Goal: Check status: Check status

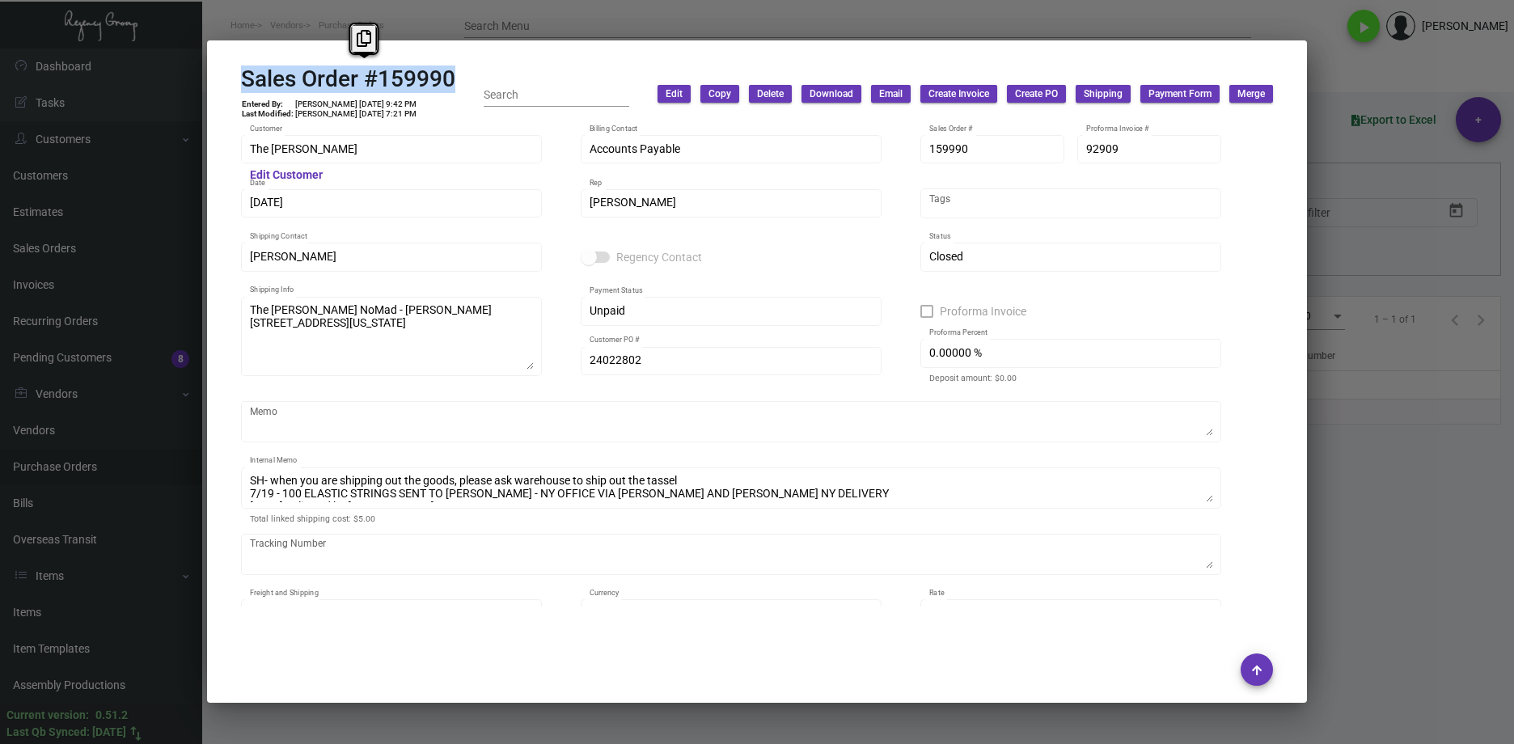
scroll to position [1656, 0]
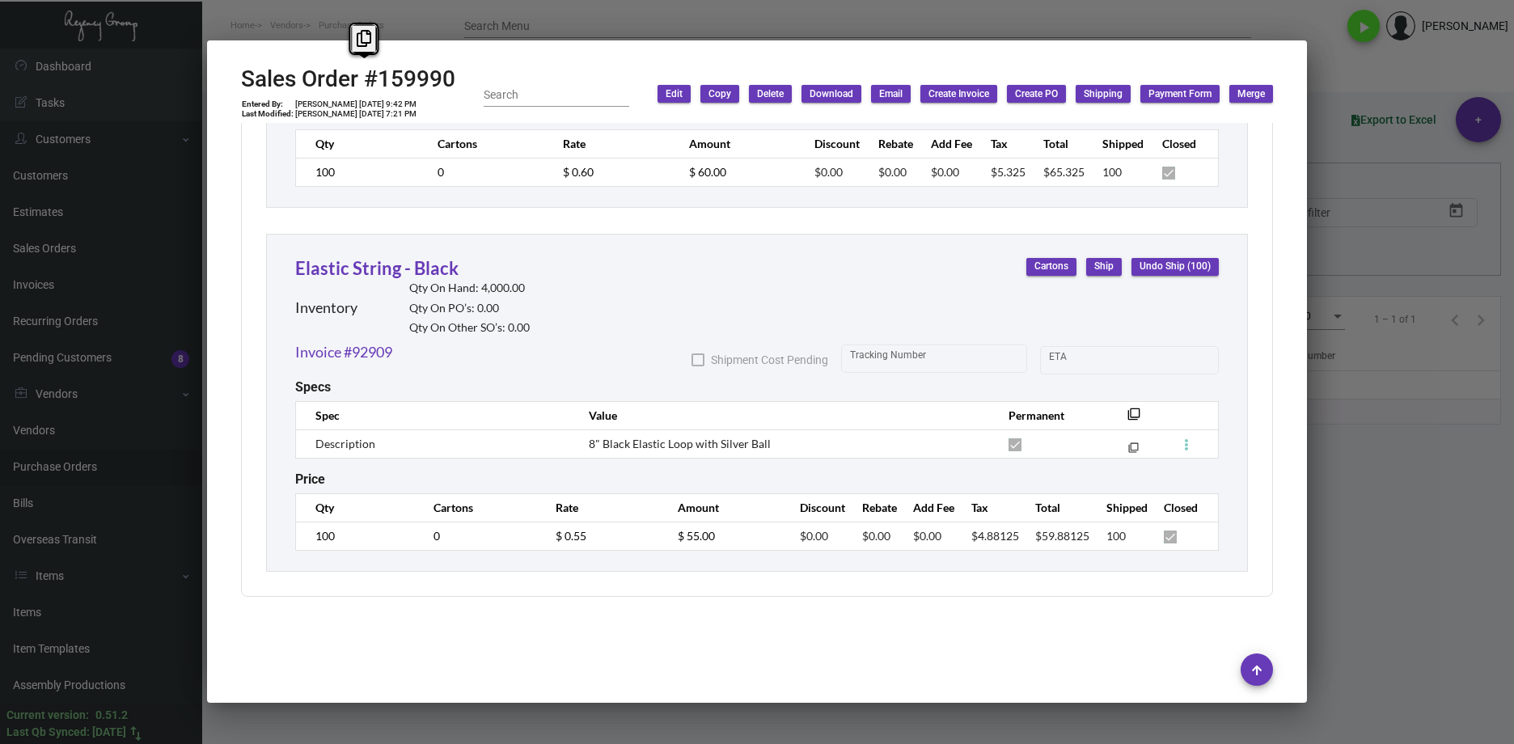
click at [1371, 590] on div at bounding box center [757, 372] width 1514 height 744
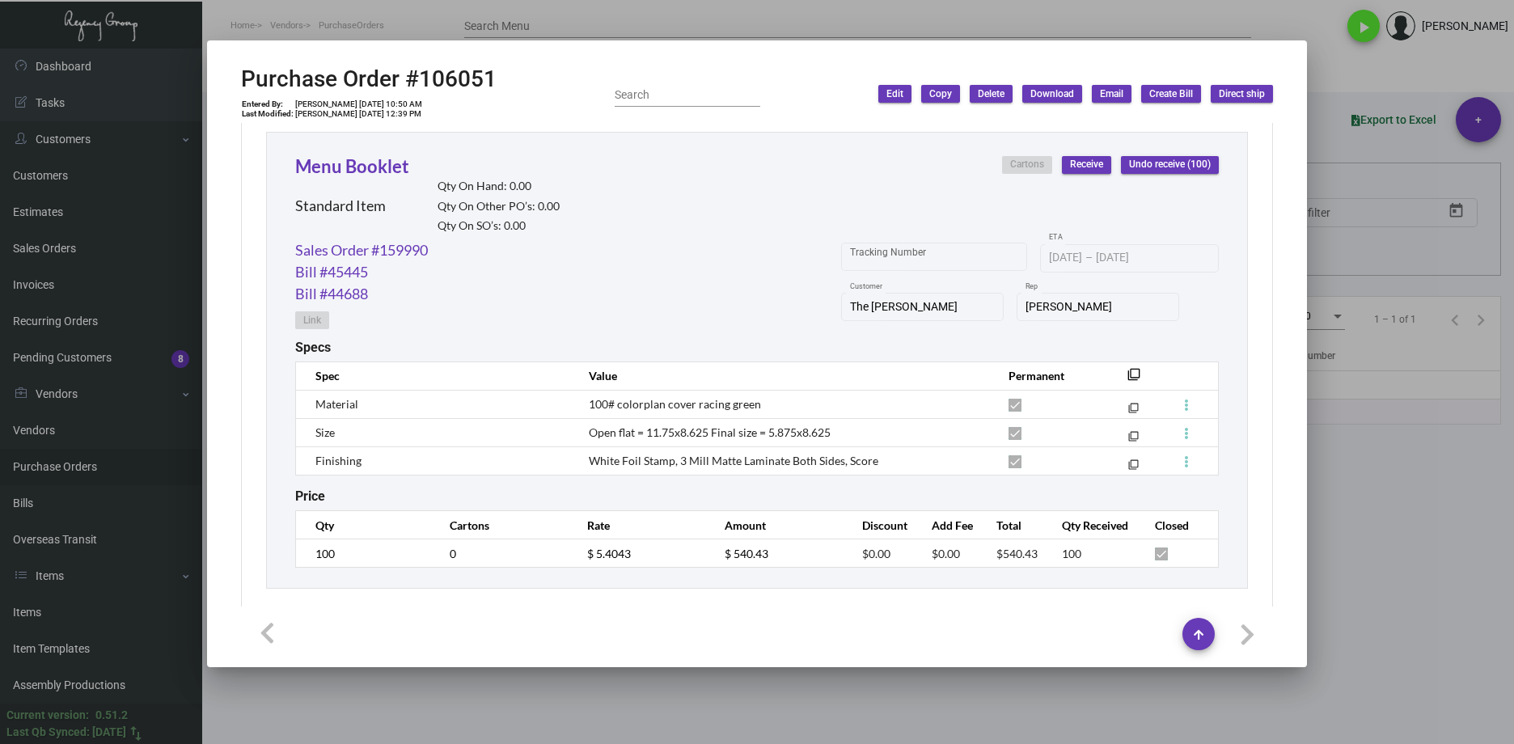
scroll to position [764, 0]
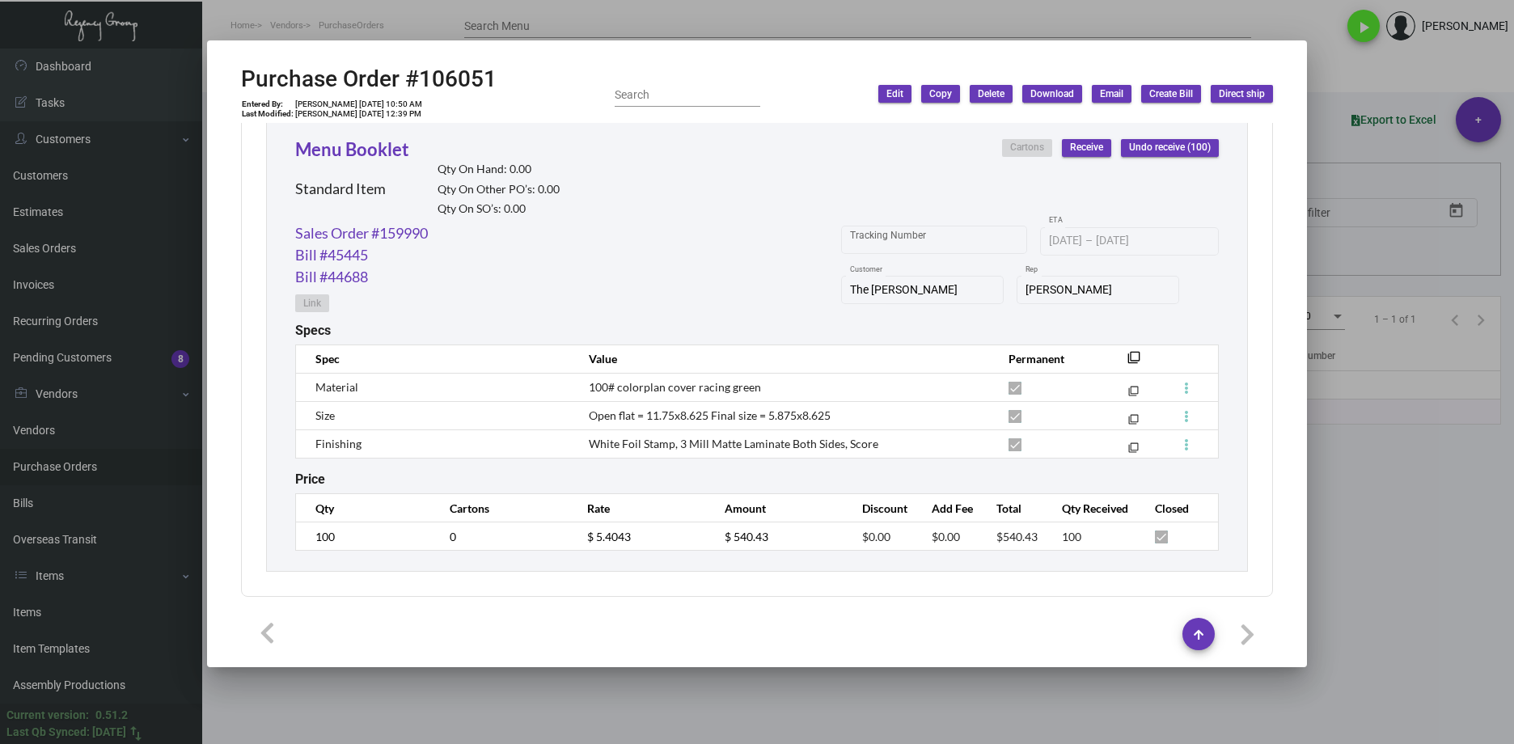
drag, startPoint x: 1420, startPoint y: 561, endPoint x: 1409, endPoint y: 563, distance: 10.6
click at [1414, 563] on div at bounding box center [757, 372] width 1514 height 744
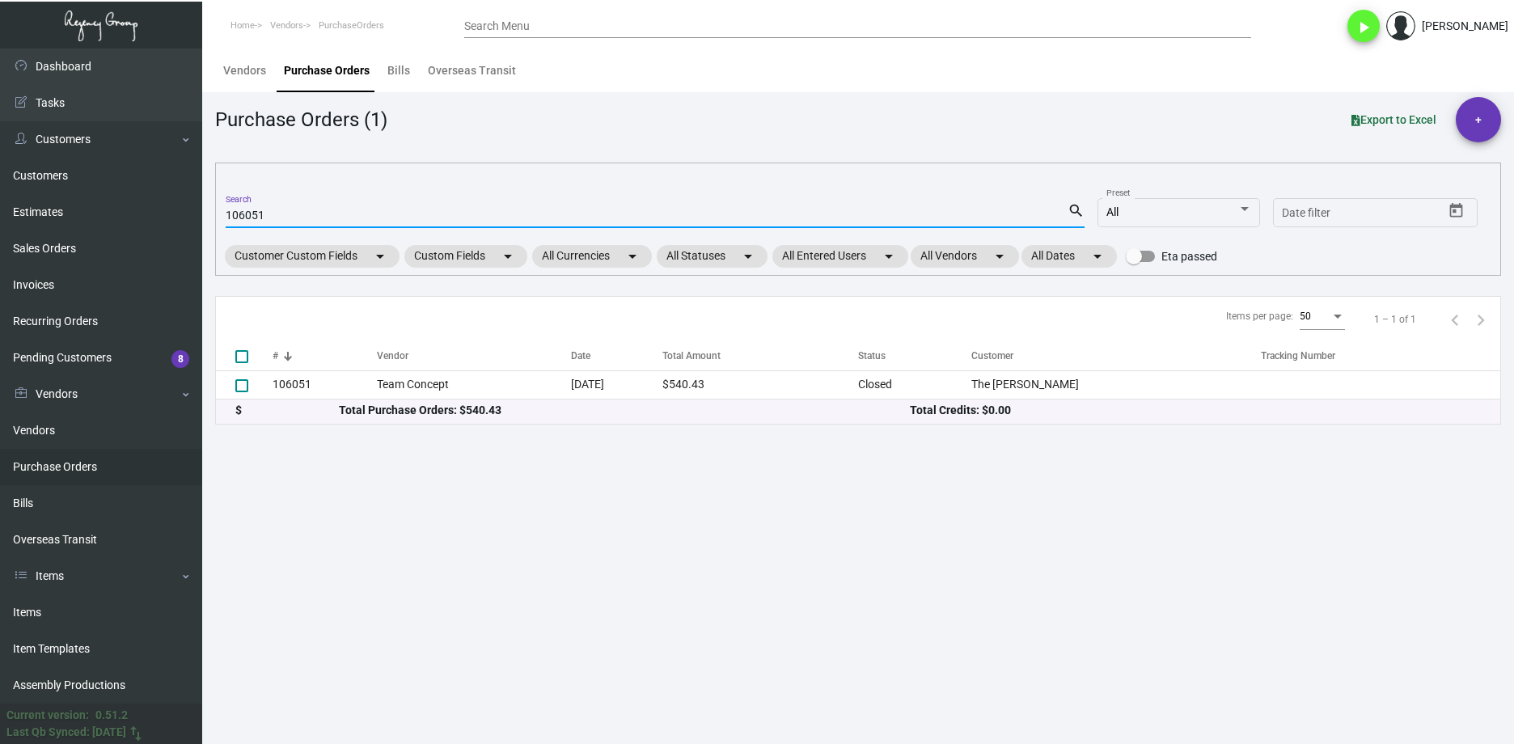
click at [240, 209] on input "106051" at bounding box center [647, 215] width 842 height 13
paste input "97106"
type input "97106'"
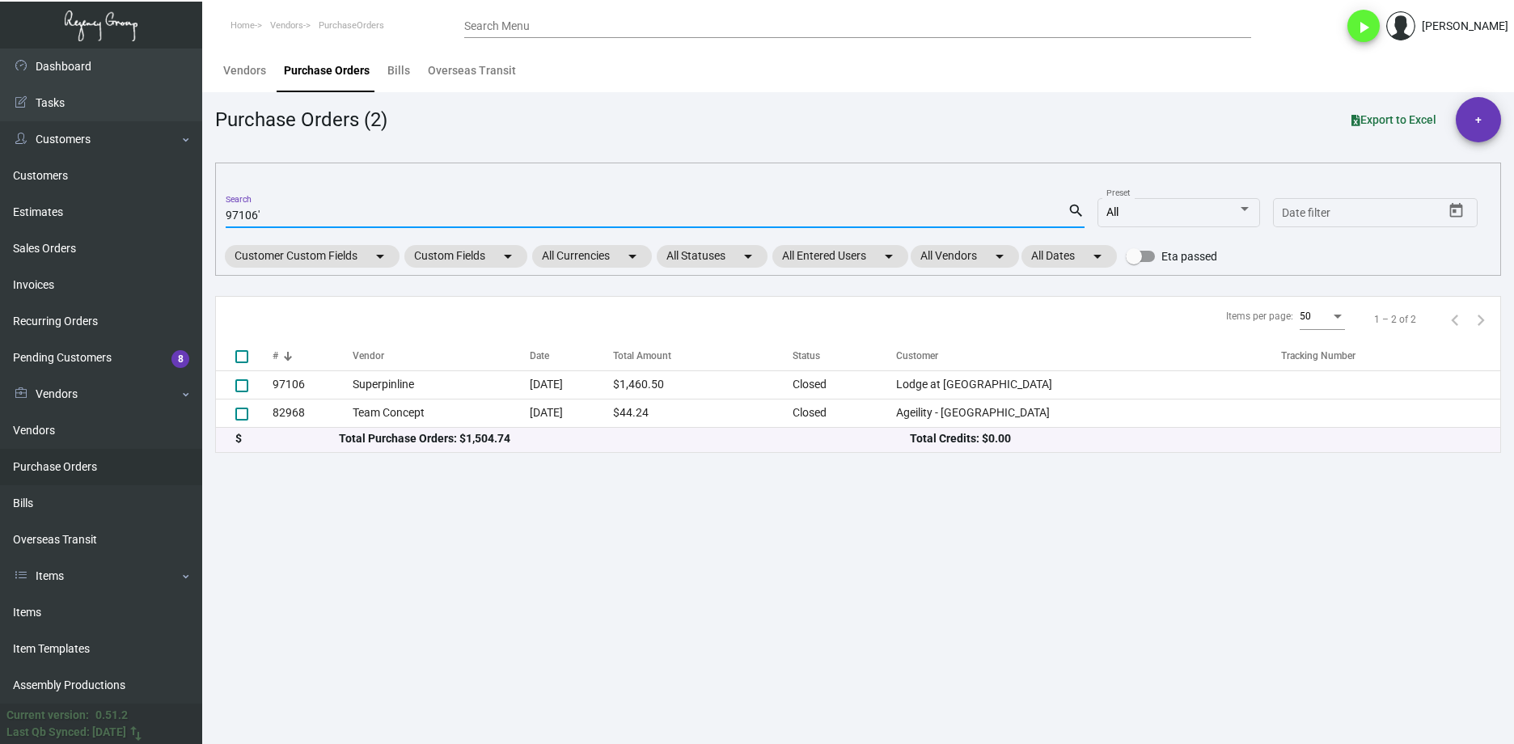
checkbox input "true"
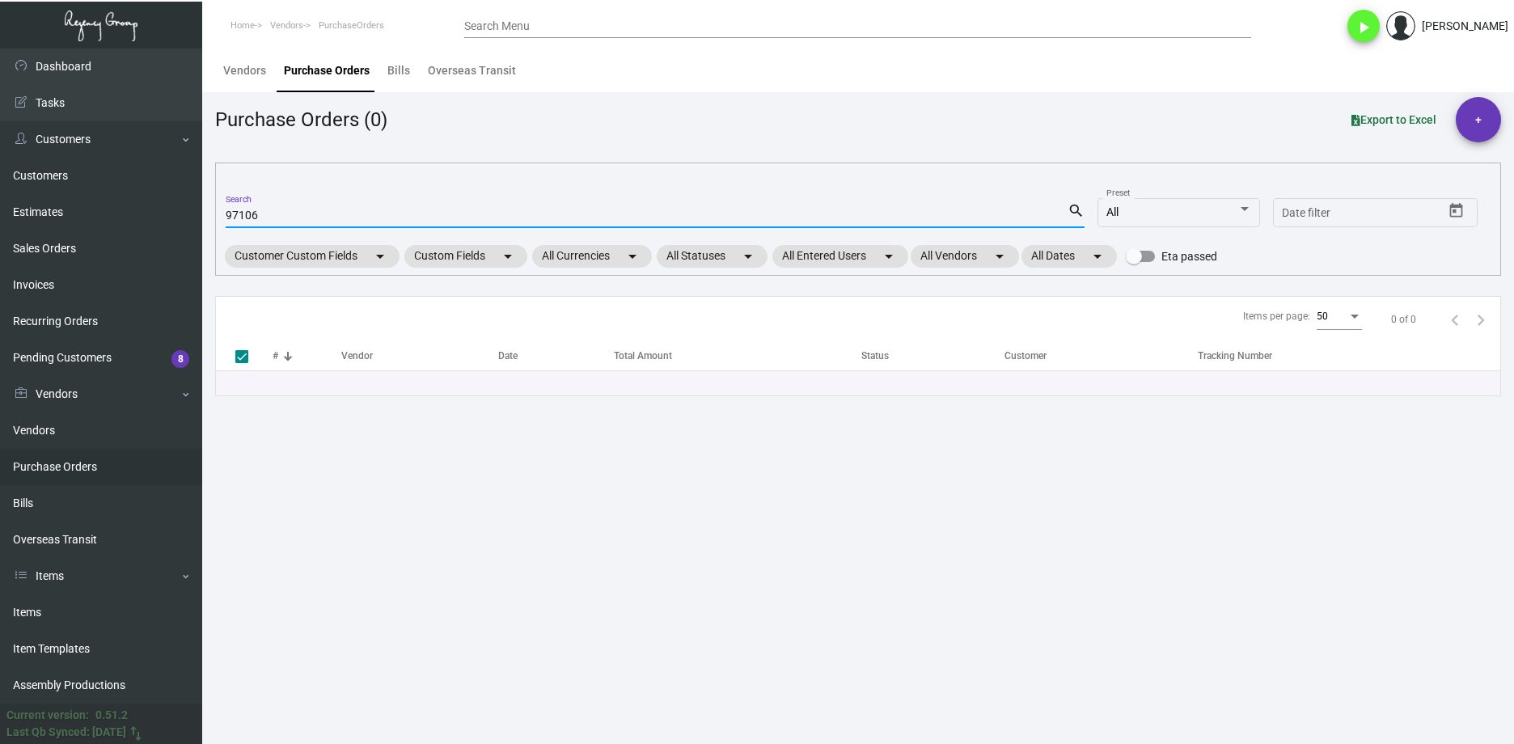
type input "97106"
checkbox input "false"
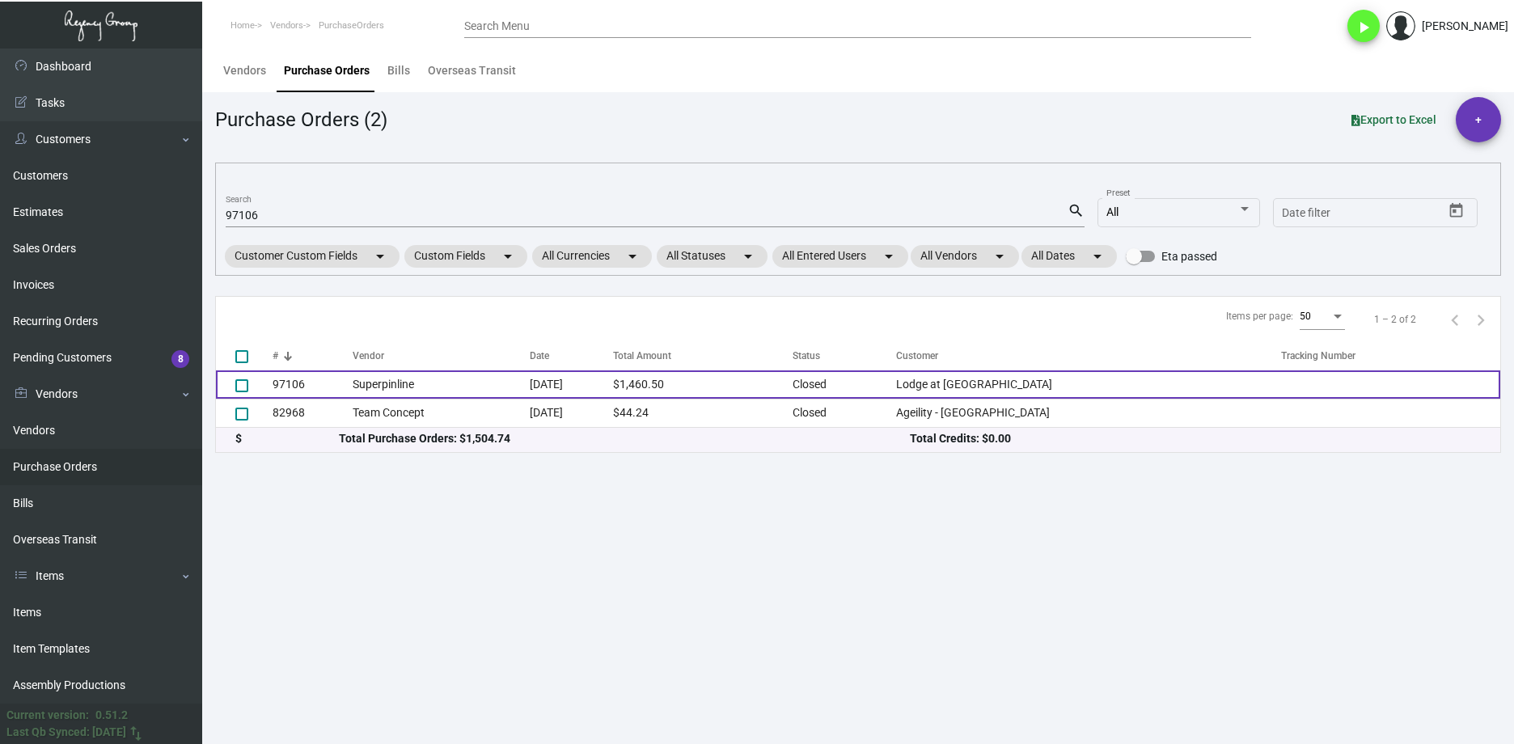
click at [437, 378] on td "Superpinline" at bounding box center [441, 384] width 177 height 28
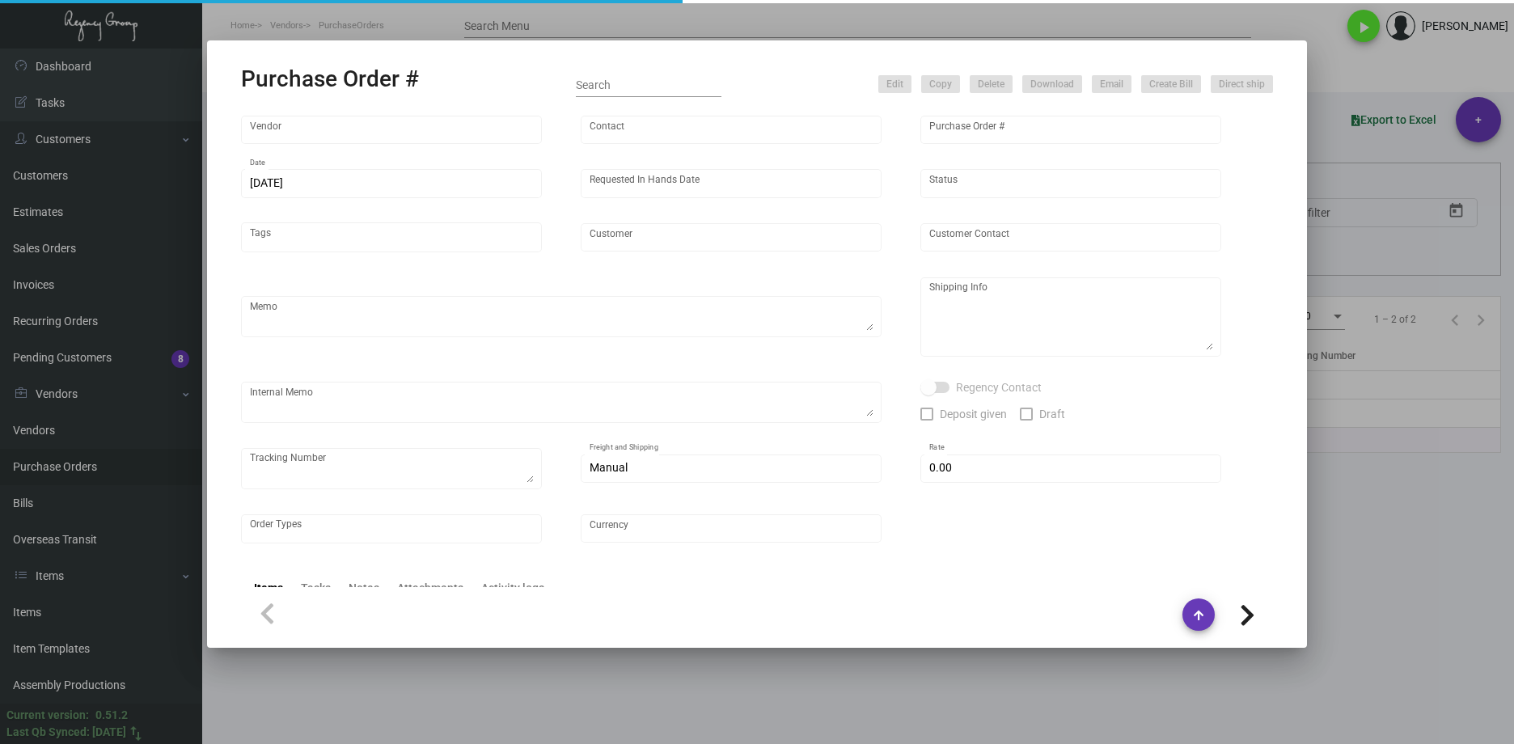
type input "Superpinline"
type input "[PERSON_NAME]"
type input "97106"
type input "[DATE]"
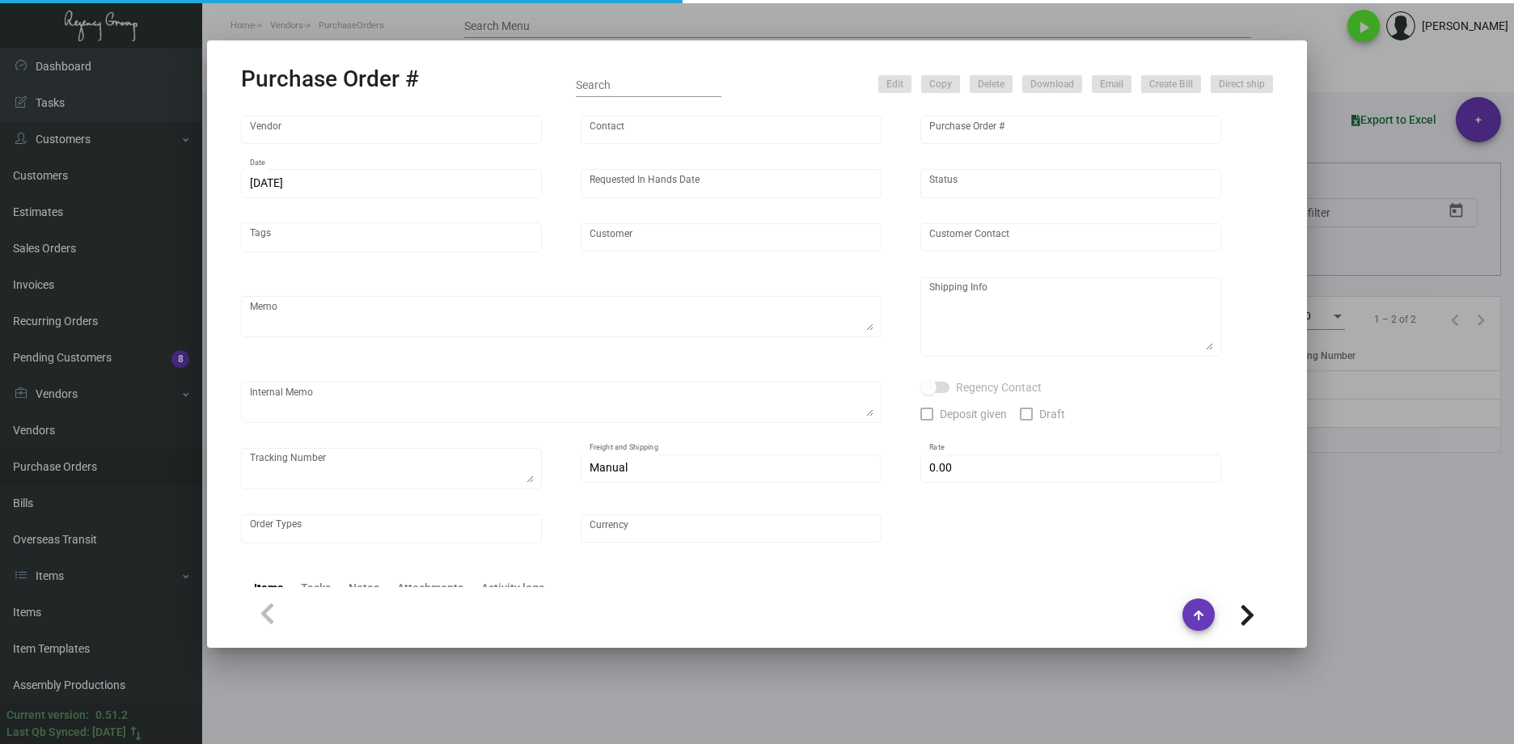
type input "Lodge at [GEOGRAPHIC_DATA]"
type input "[PERSON_NAME]"
type textarea "BLIND Ship via UPS Ground Acct# 1AY276."
type textarea "[PERSON_NAME][GEOGRAPHIC_DATA] at [GEOGRAPHIC_DATA] [STREET_ADDRESS]"
type input "$ 0.00"
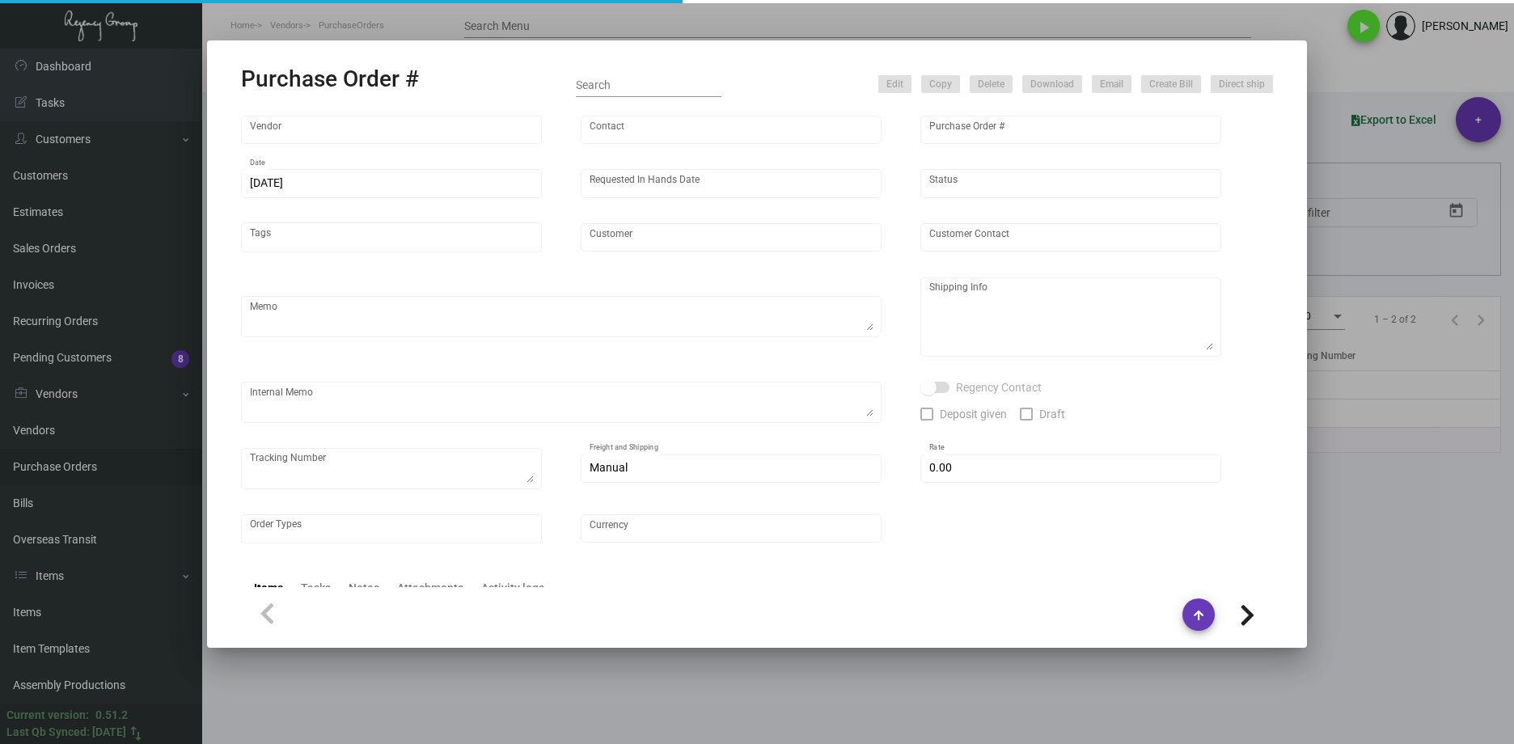
type input "United States Dollar $"
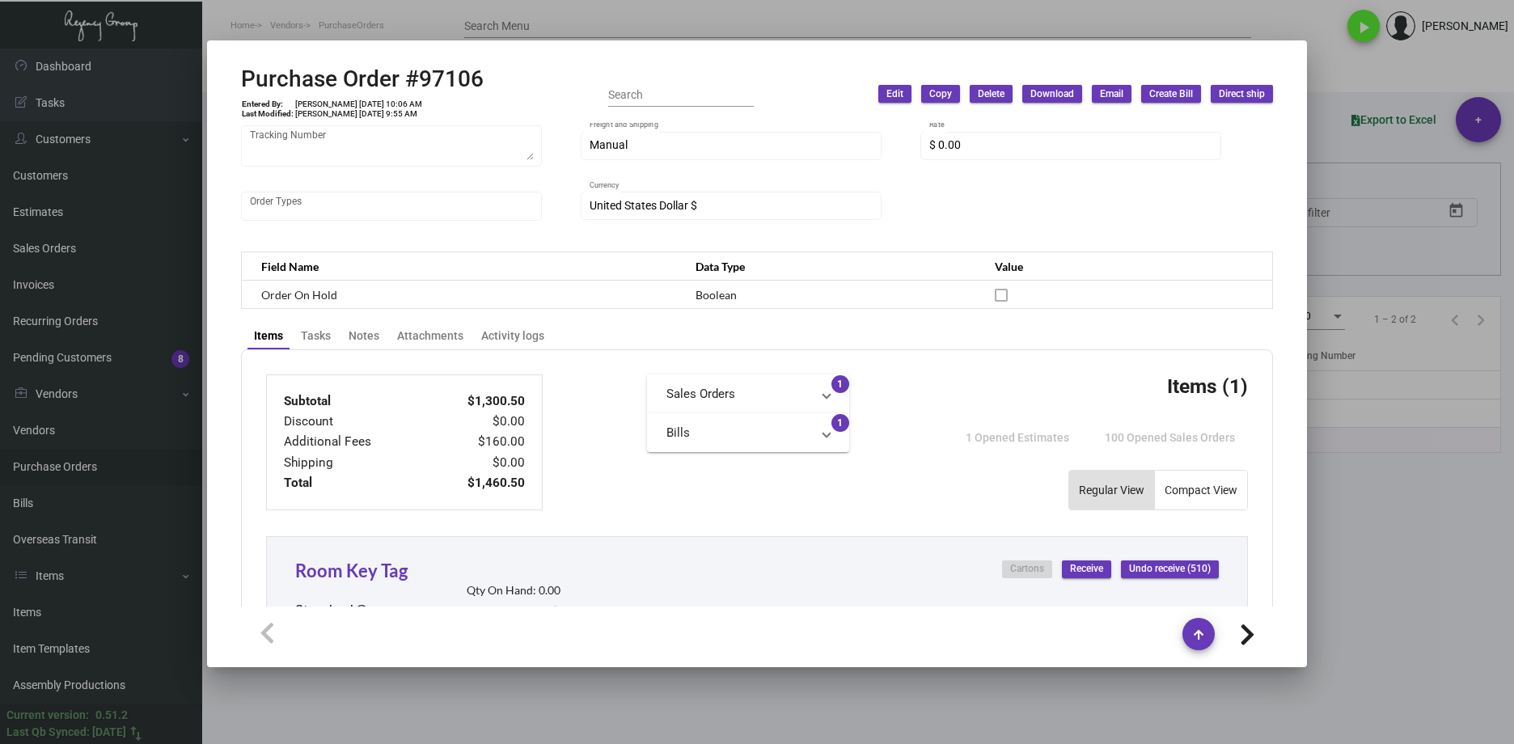
scroll to position [335, 0]
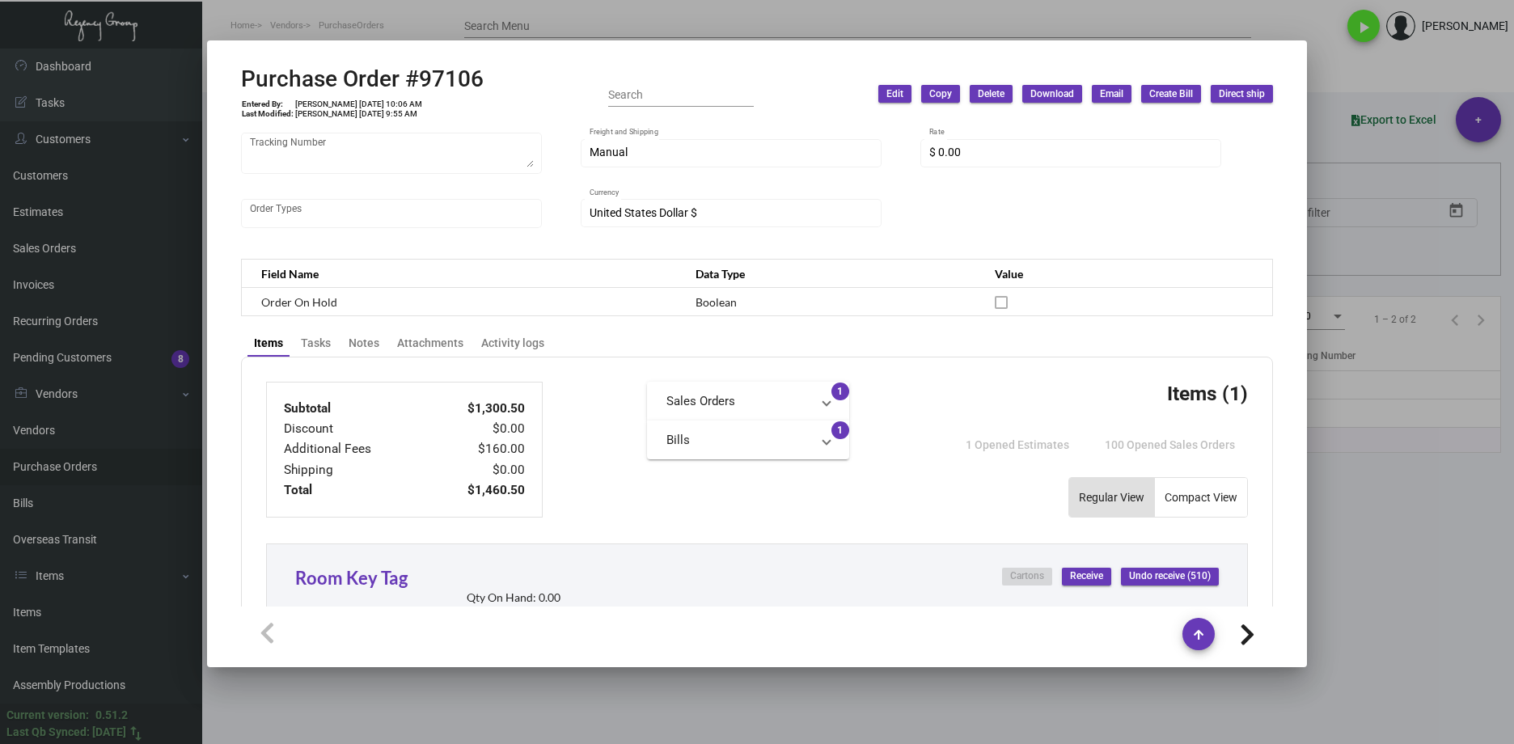
click at [957, 719] on div at bounding box center [757, 372] width 1514 height 744
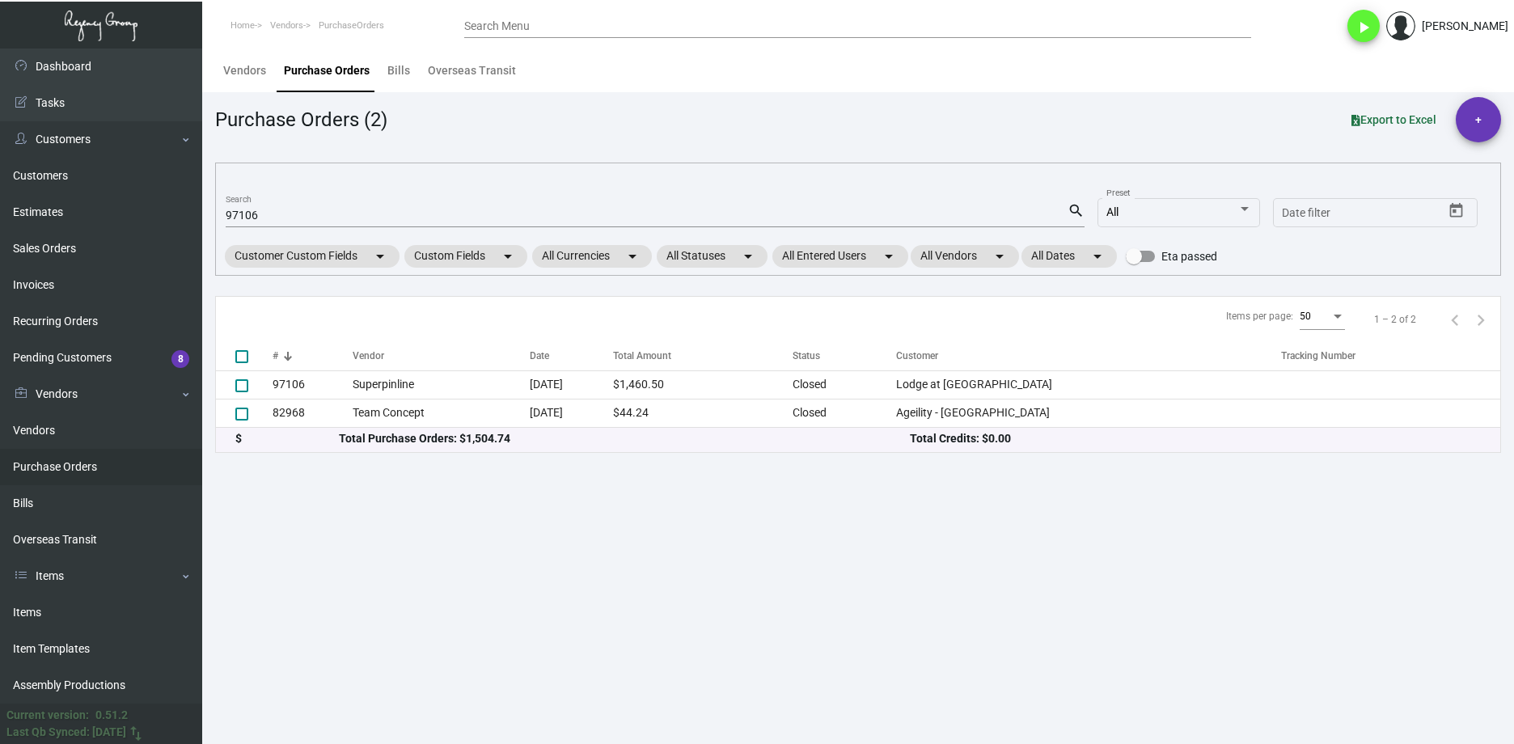
click at [261, 208] on div "97106 Search" at bounding box center [647, 214] width 842 height 25
click at [261, 217] on input "97106" at bounding box center [647, 215] width 842 height 13
paste input "107868"
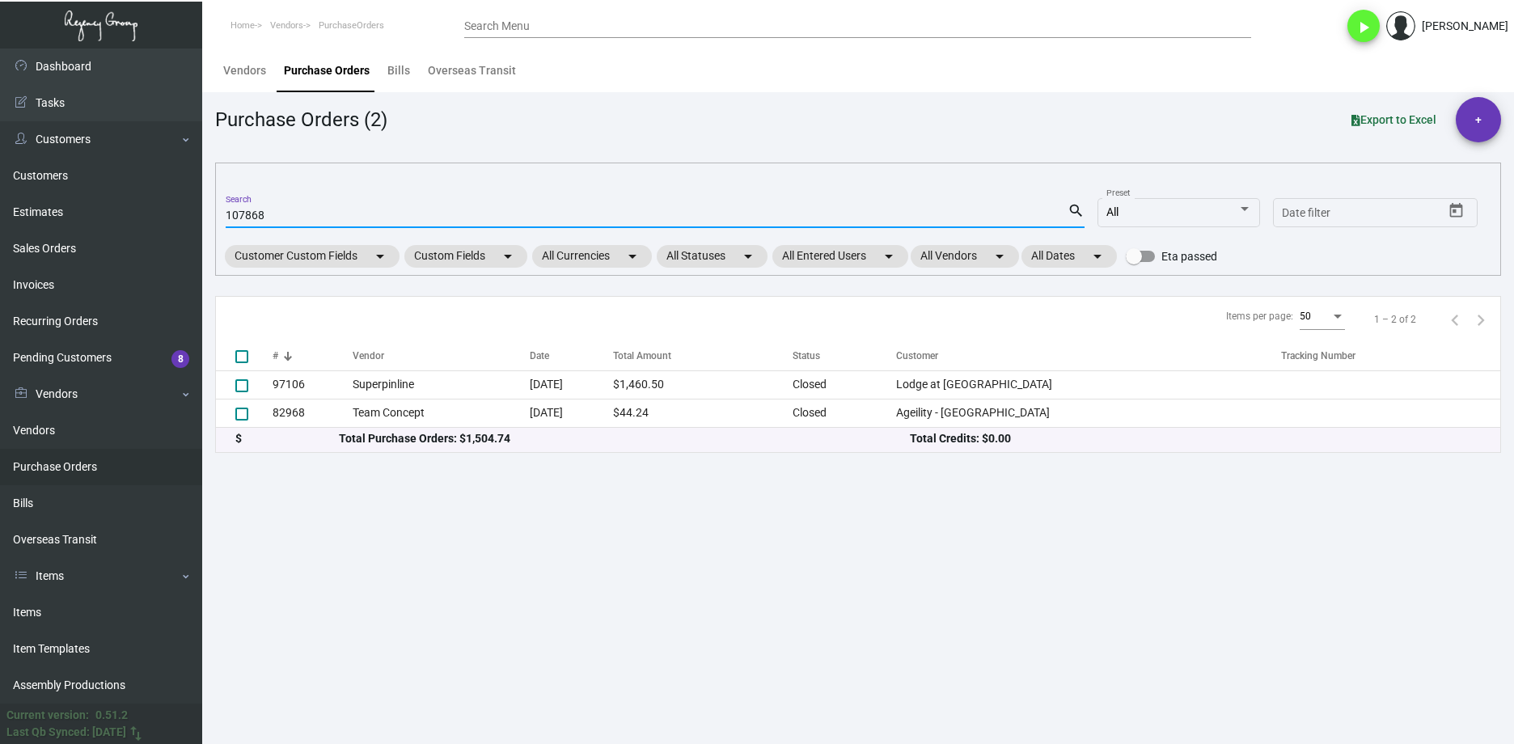
type input "107868"
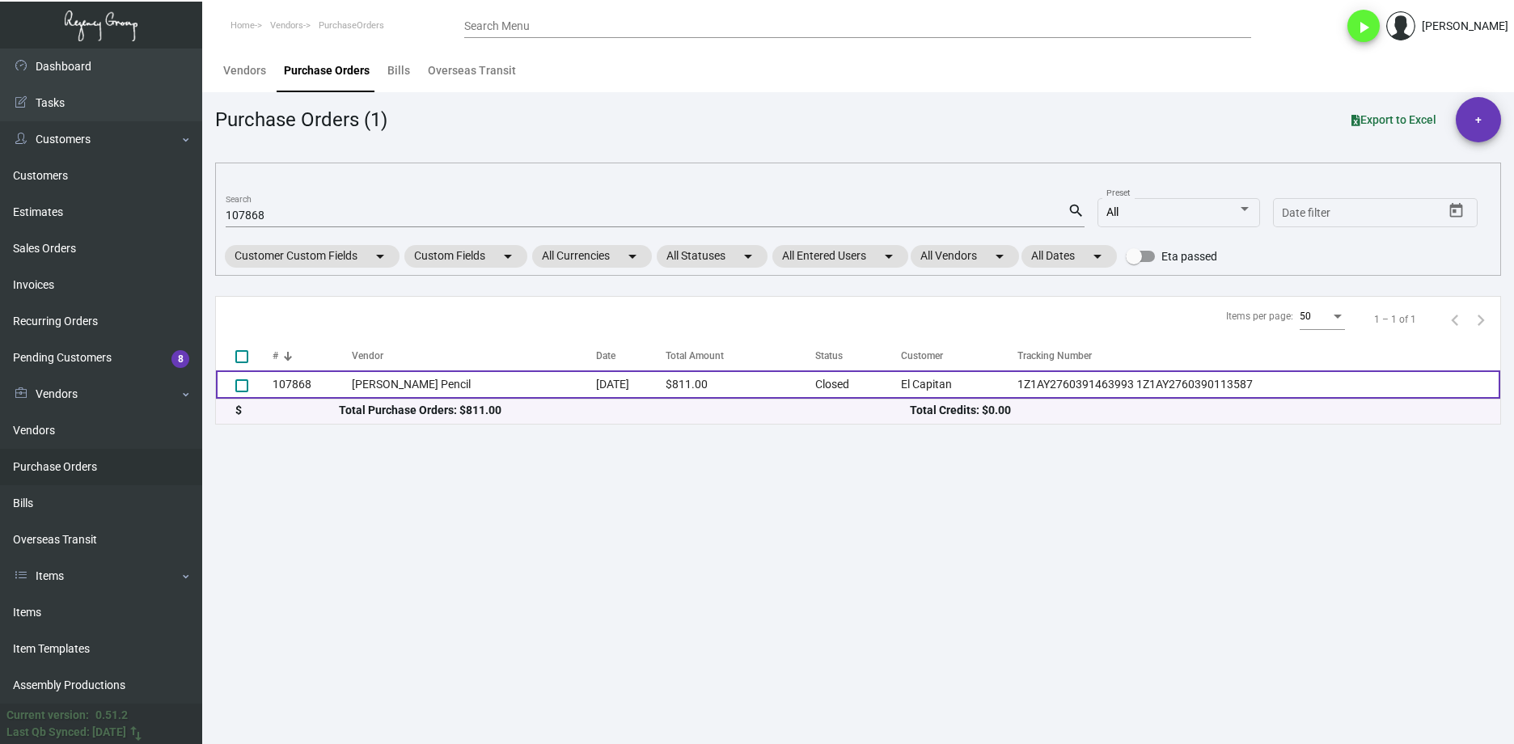
click at [390, 390] on td "[PERSON_NAME] Pencil" at bounding box center [474, 384] width 244 height 28
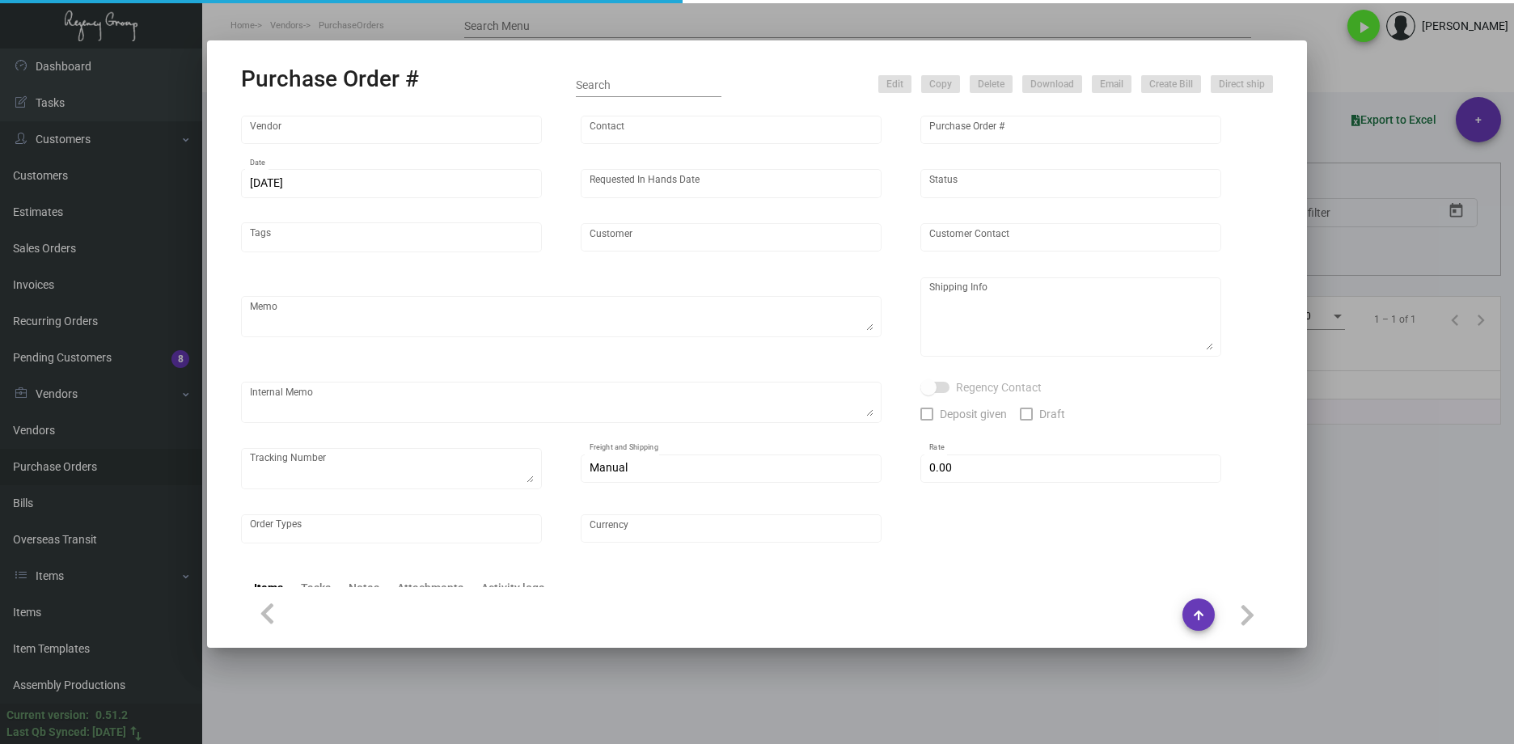
type input "[PERSON_NAME] Pencil"
type input "[PERSON_NAME]"
type input "107868"
type input "[DATE]"
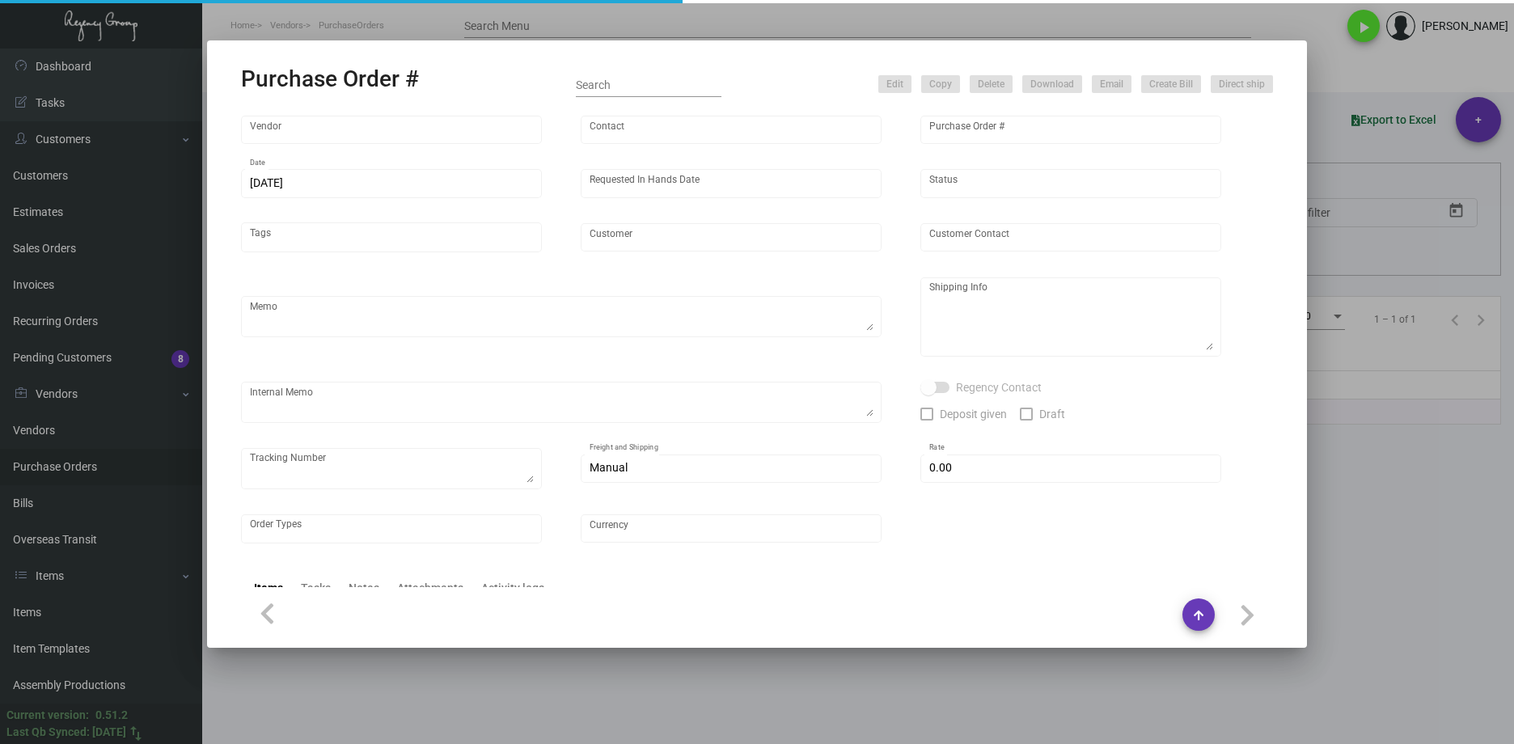
type input "El Capitan"
type input "[PERSON_NAME]"
type textarea "Reorder - Purchase Order #86926 / Please reach out to SH for UPS labels."
type textarea "El Capitan - [PERSON_NAME] [STREET_ADDRESS]"
type textarea "10/28 - AS ACH [DATE] Label provided to vendor to ship to hotel. UPS Ground Cos…"
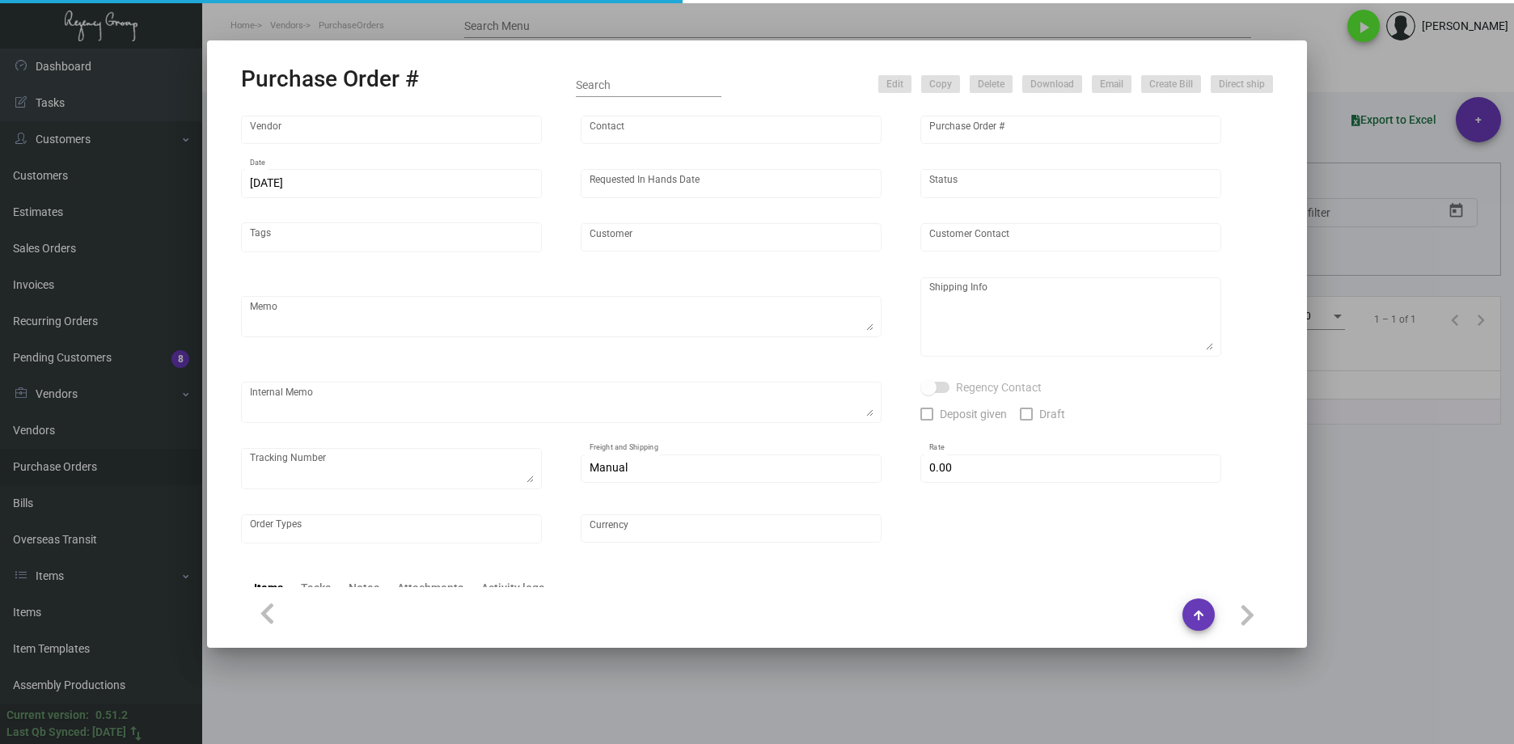
checkbox input "true"
type textarea "1Z1AY2760391463993 1Z1AY2760390113587"
type input "$ 0.00"
type input "United States Dollar $"
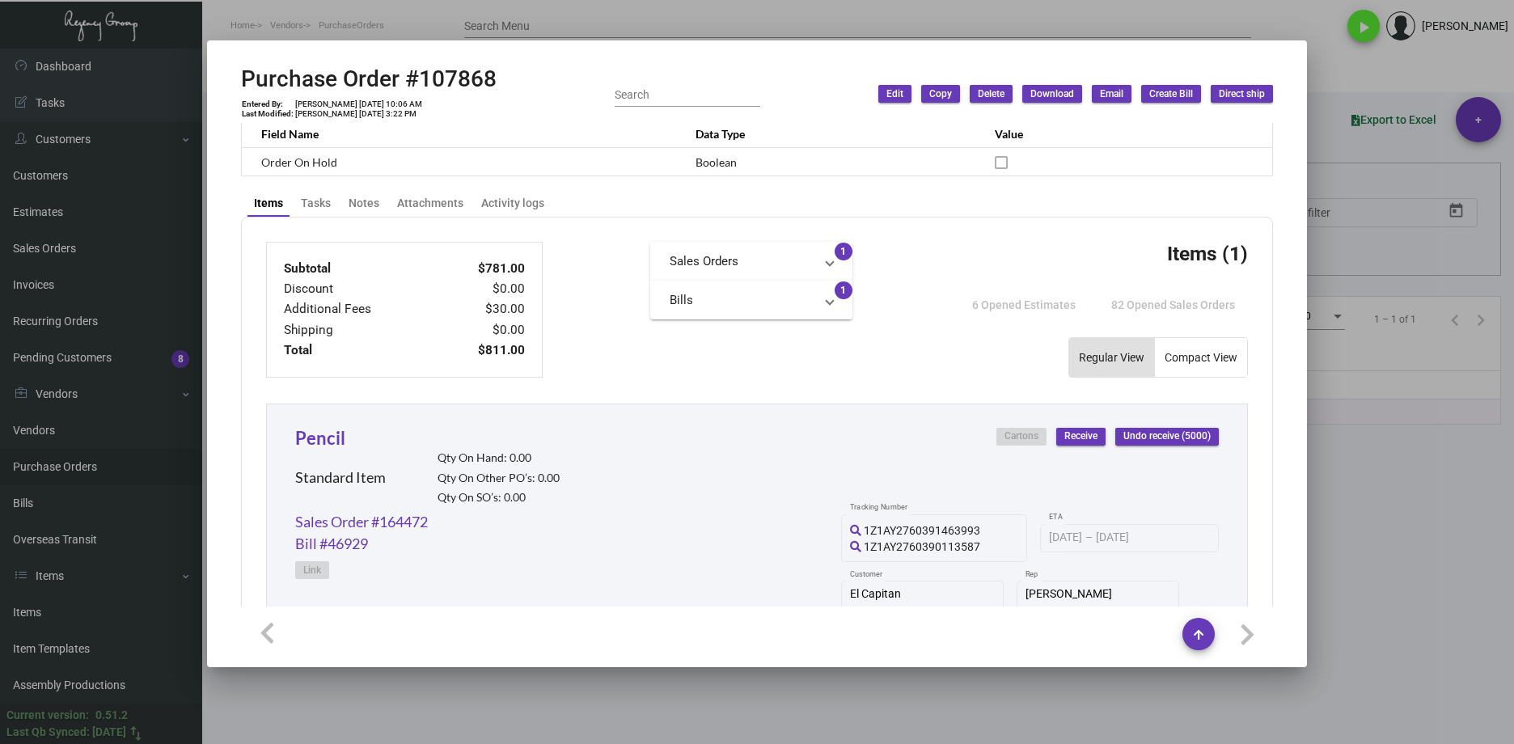
scroll to position [460, 0]
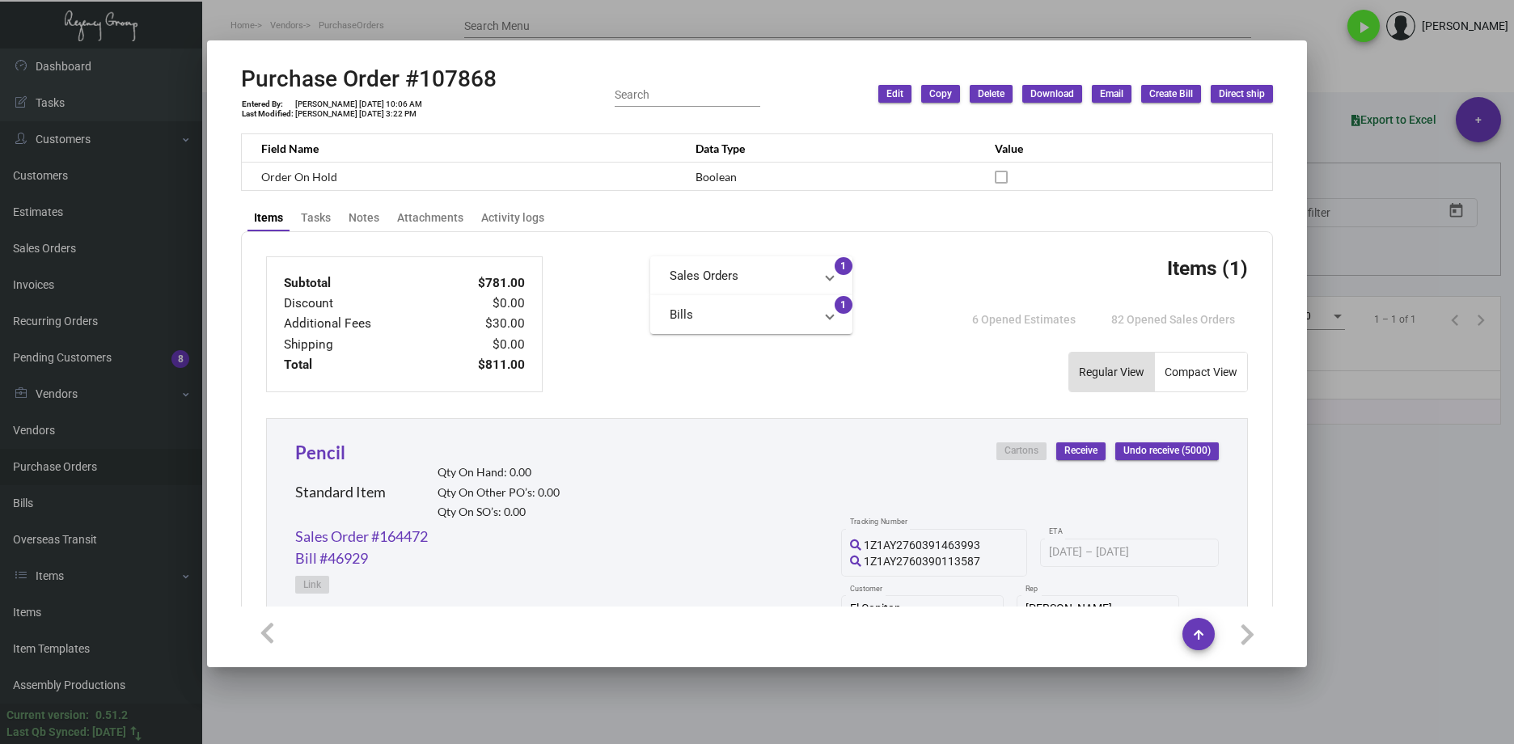
click at [479, 689] on div at bounding box center [757, 372] width 1514 height 744
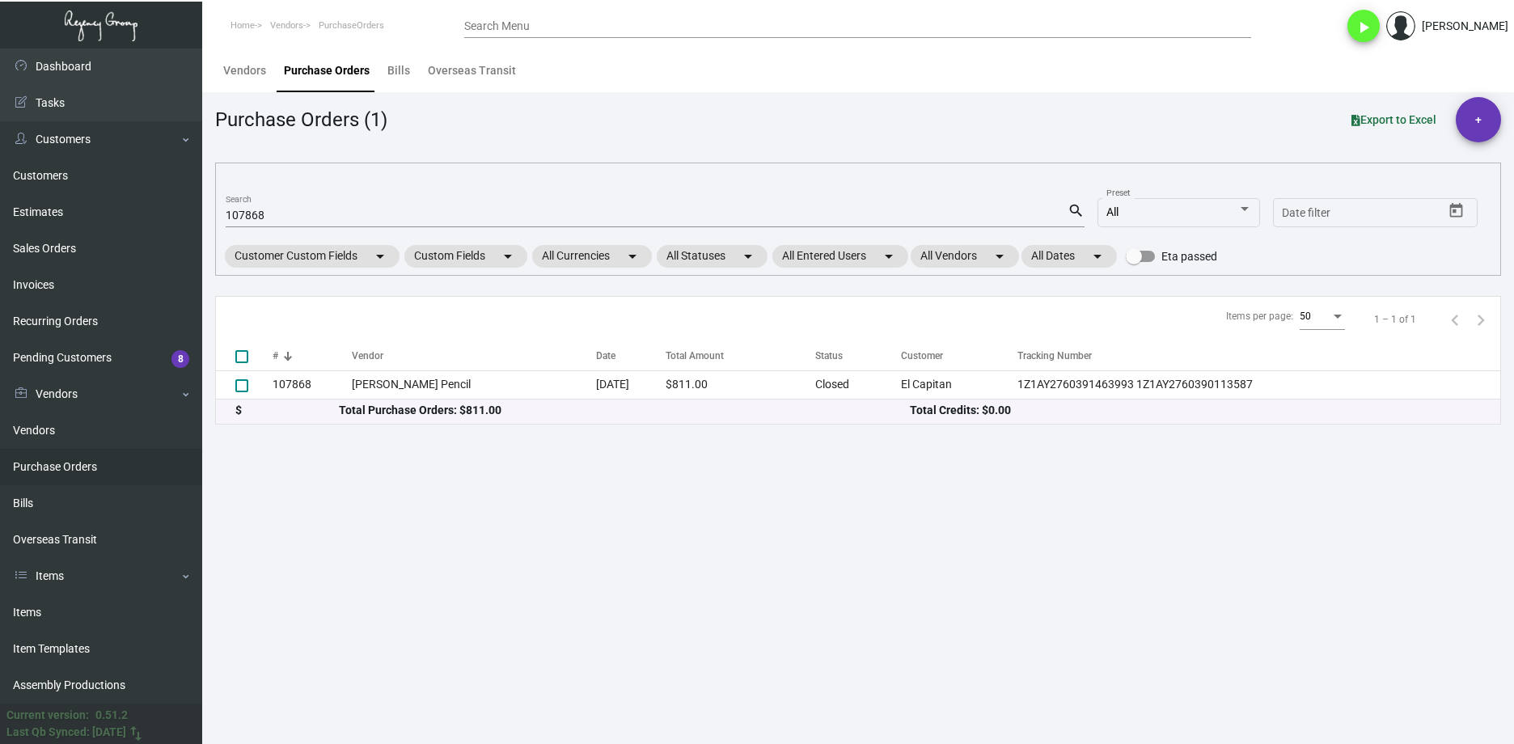
click at [385, 214] on input "107868" at bounding box center [647, 215] width 842 height 13
click at [380, 211] on input "107868" at bounding box center [647, 215] width 842 height 13
click at [379, 211] on input "107868" at bounding box center [647, 215] width 842 height 13
paste input "182"
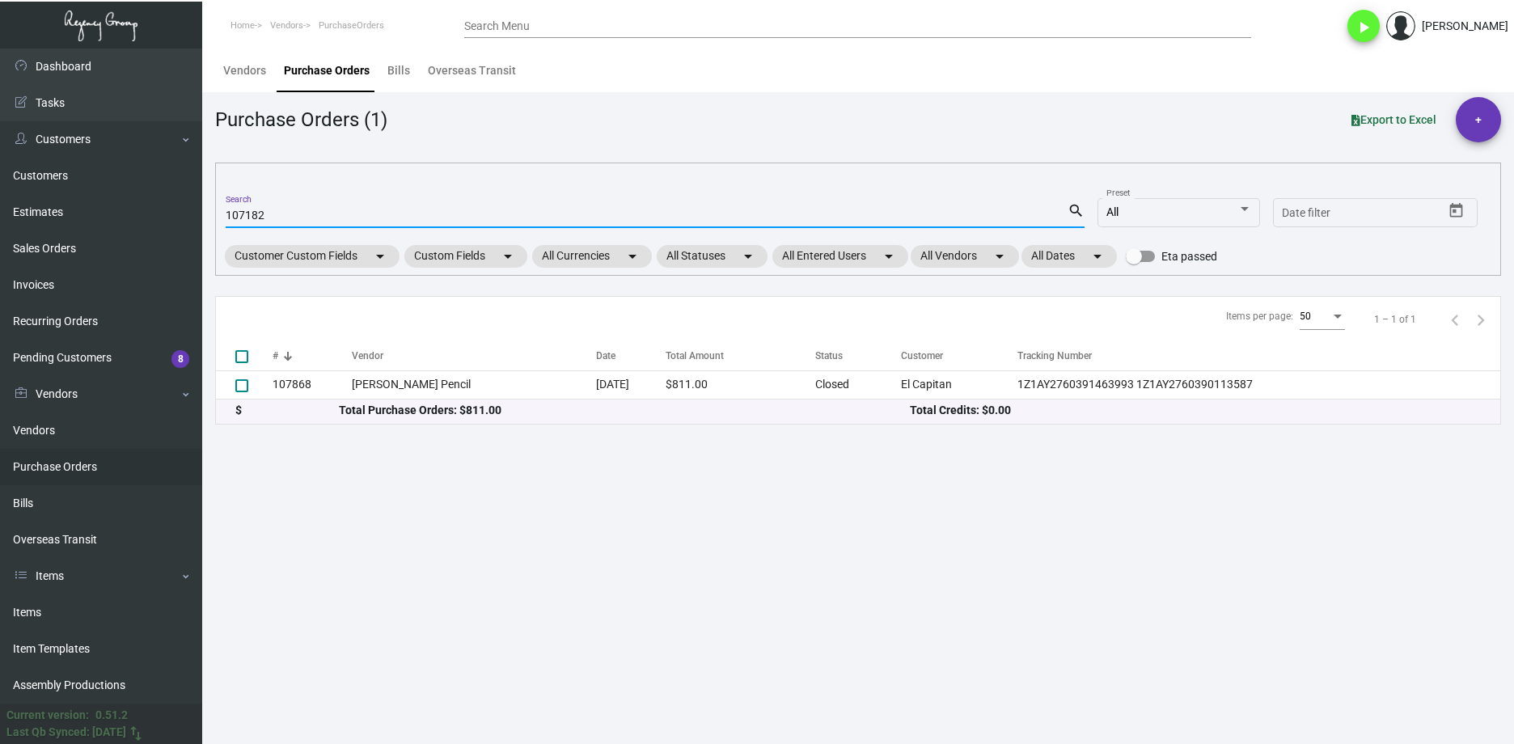
type input "107182"
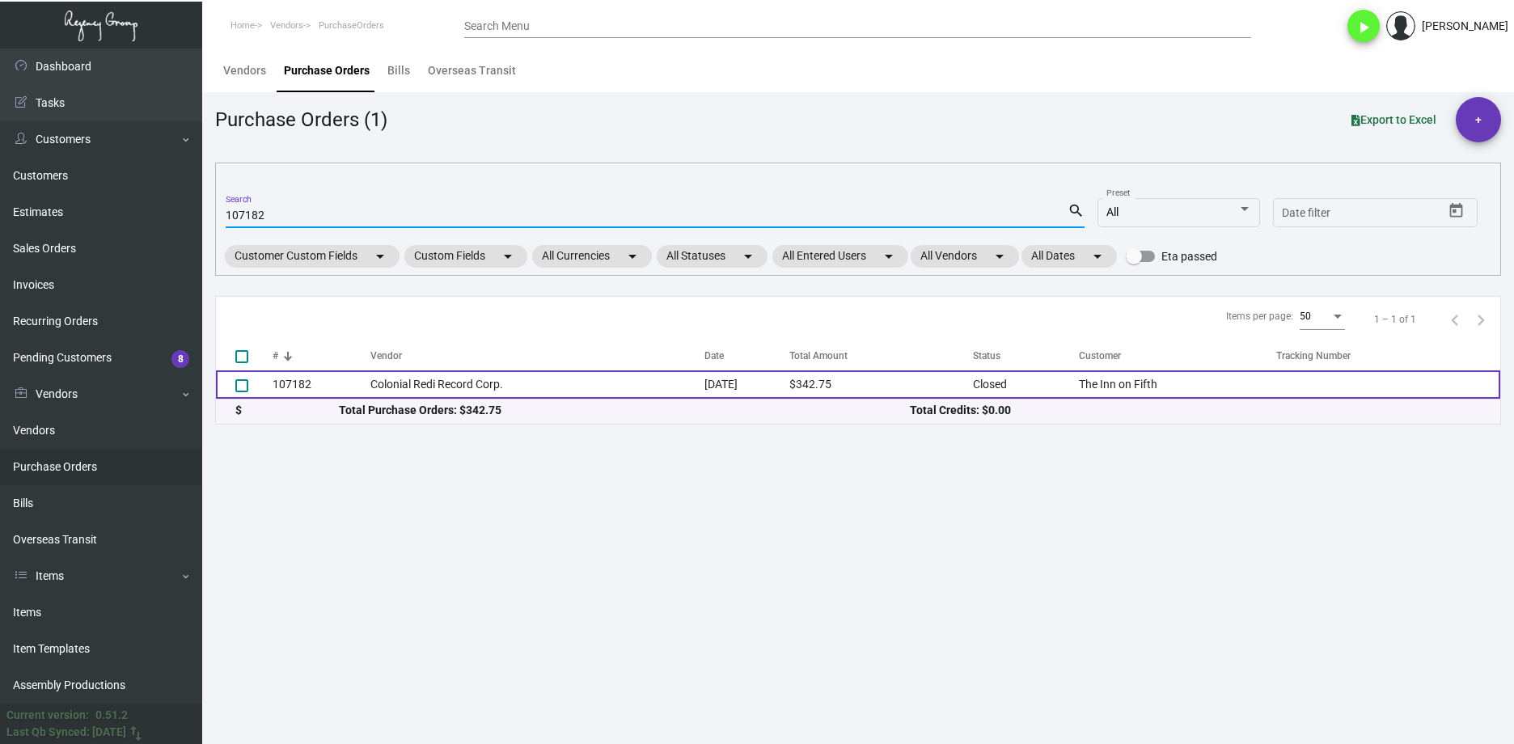
click at [383, 391] on td "Colonial Redi Record Corp." at bounding box center [537, 384] width 334 height 28
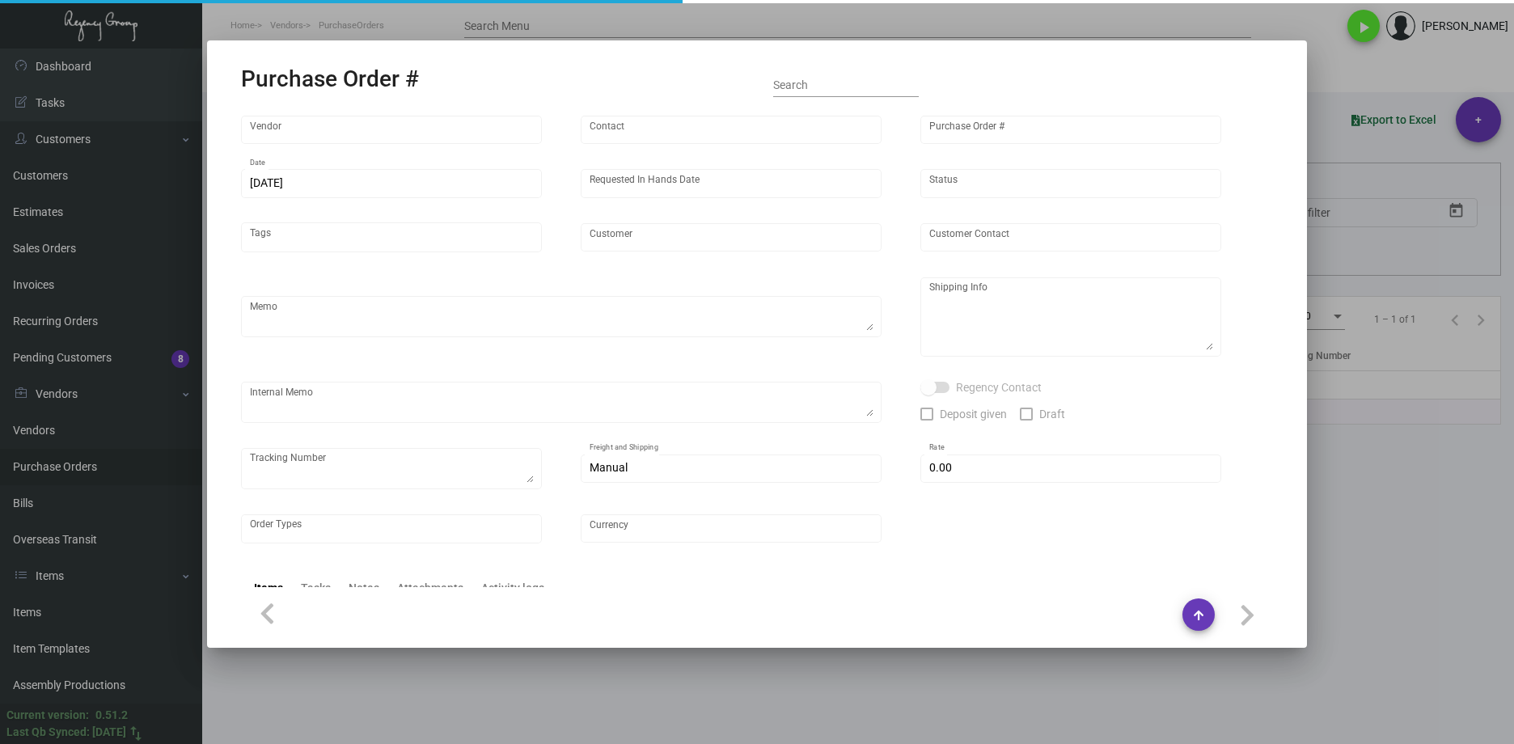
type input "Colonial Redi Record Corp."
type input "[PERSON_NAME]"
type input "107182"
type input "[DATE]"
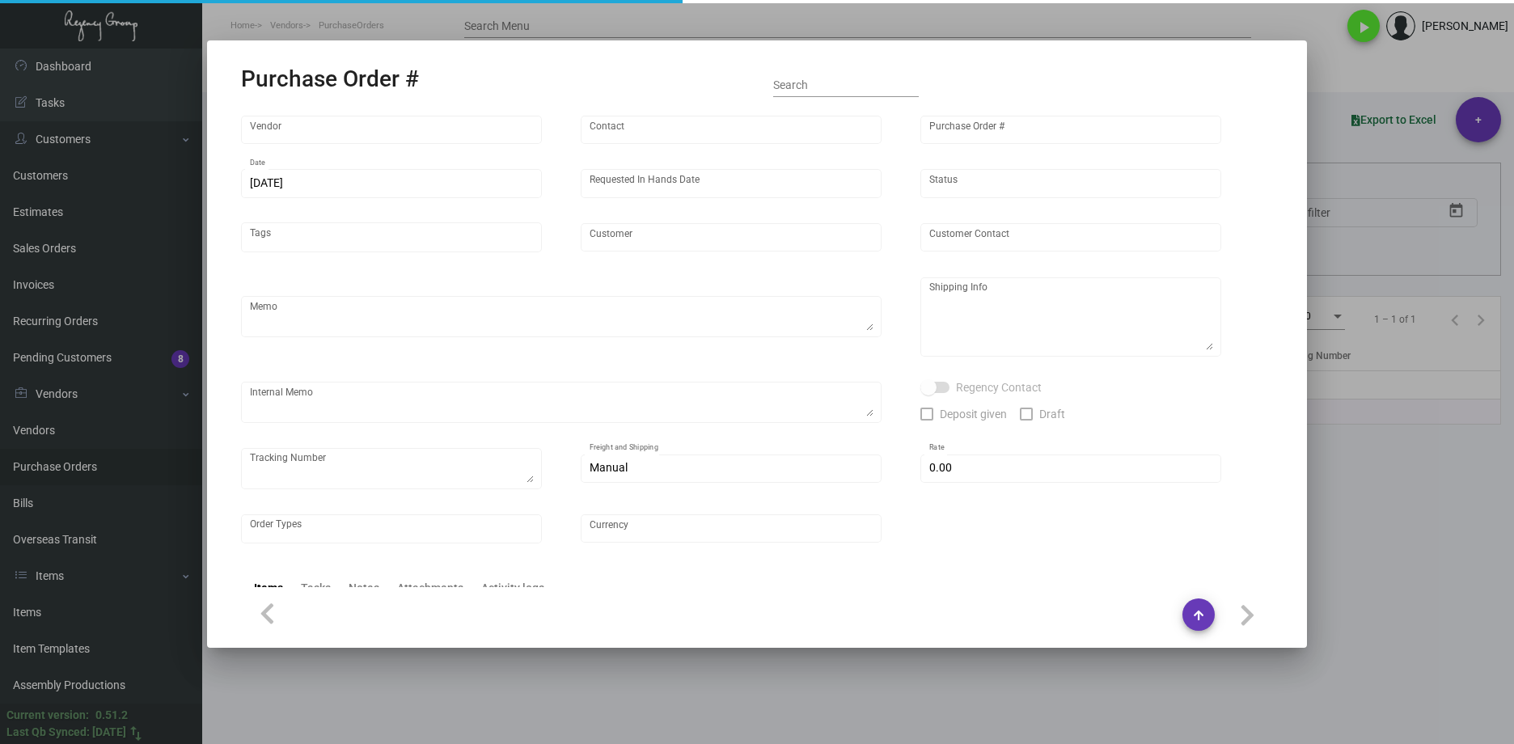
type input "The Inn on Fifth"
type input "[PERSON_NAME]"
type textarea "PLEASE SEND PDF PROOFS TO OUR ART TEAM; [EMAIL_ADDRESS][DOMAIN_NAME] WITH ME IN…"
type textarea "The Inn on Fifth - [PERSON_NAME] [STREET_ADDRESS]"
type input "$ 0.00"
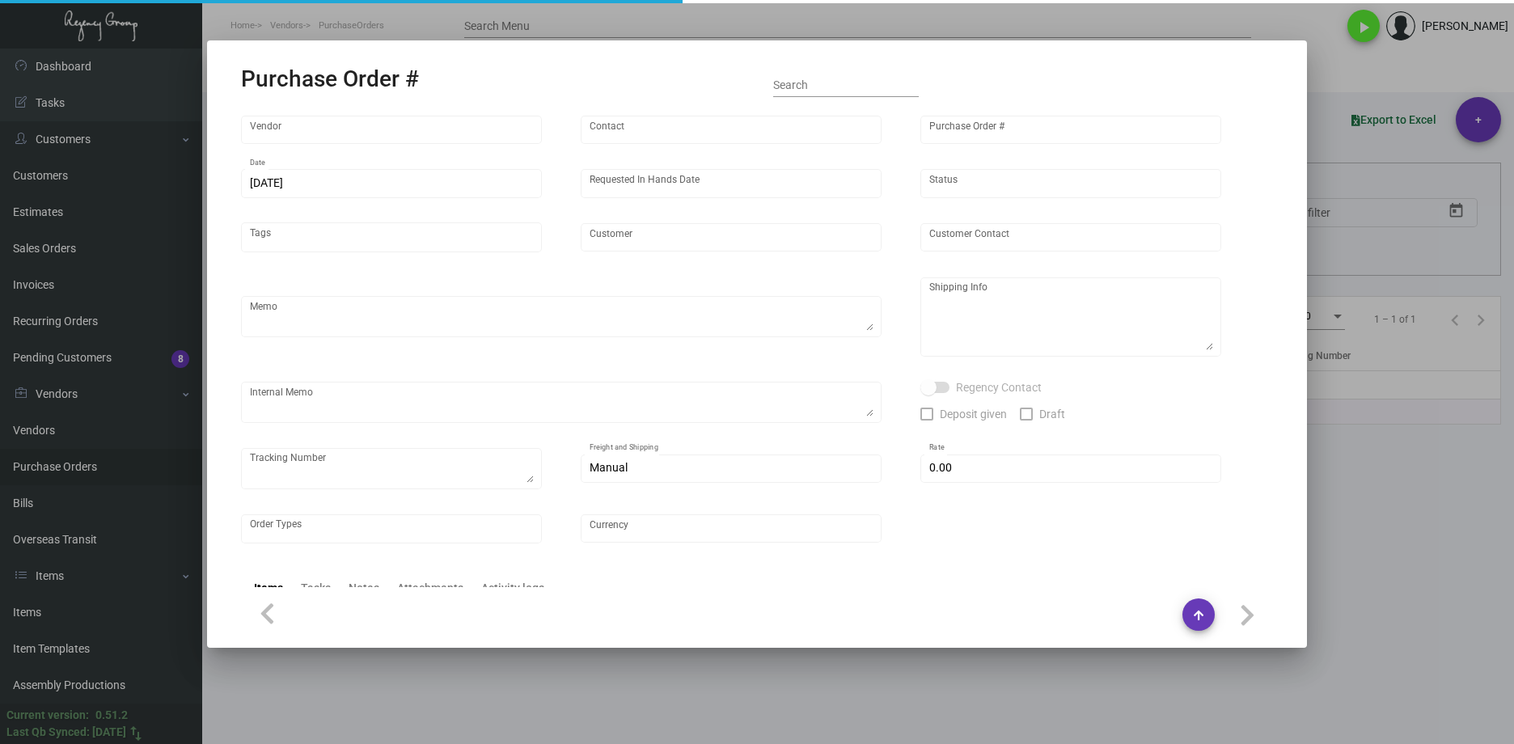
type input "United States Dollar $"
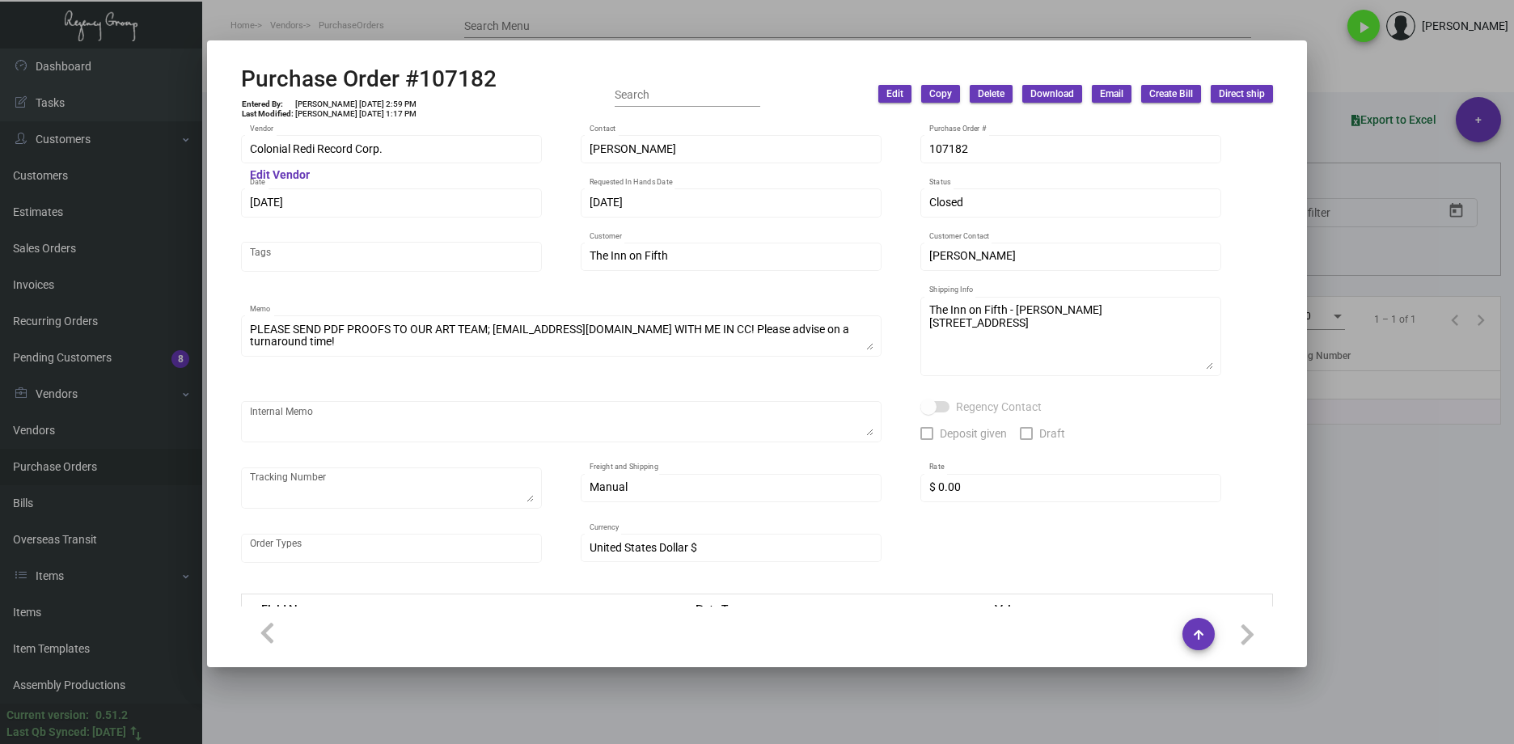
drag, startPoint x: 1378, startPoint y: 543, endPoint x: 984, endPoint y: 364, distance: 432.6
click at [1376, 540] on div at bounding box center [757, 372] width 1514 height 744
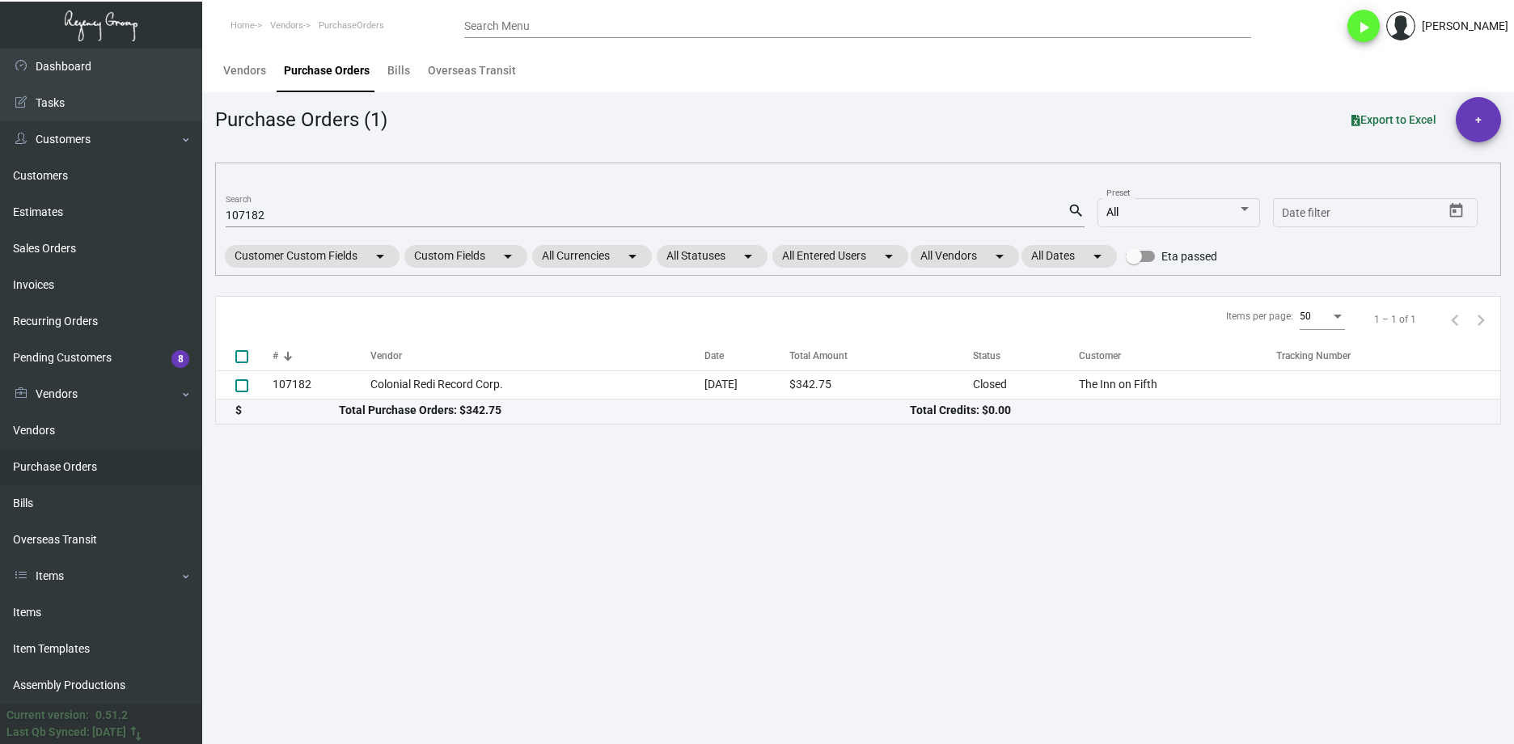
click at [235, 220] on input "107182" at bounding box center [647, 215] width 842 height 13
paste input "8554"
type input "108554"
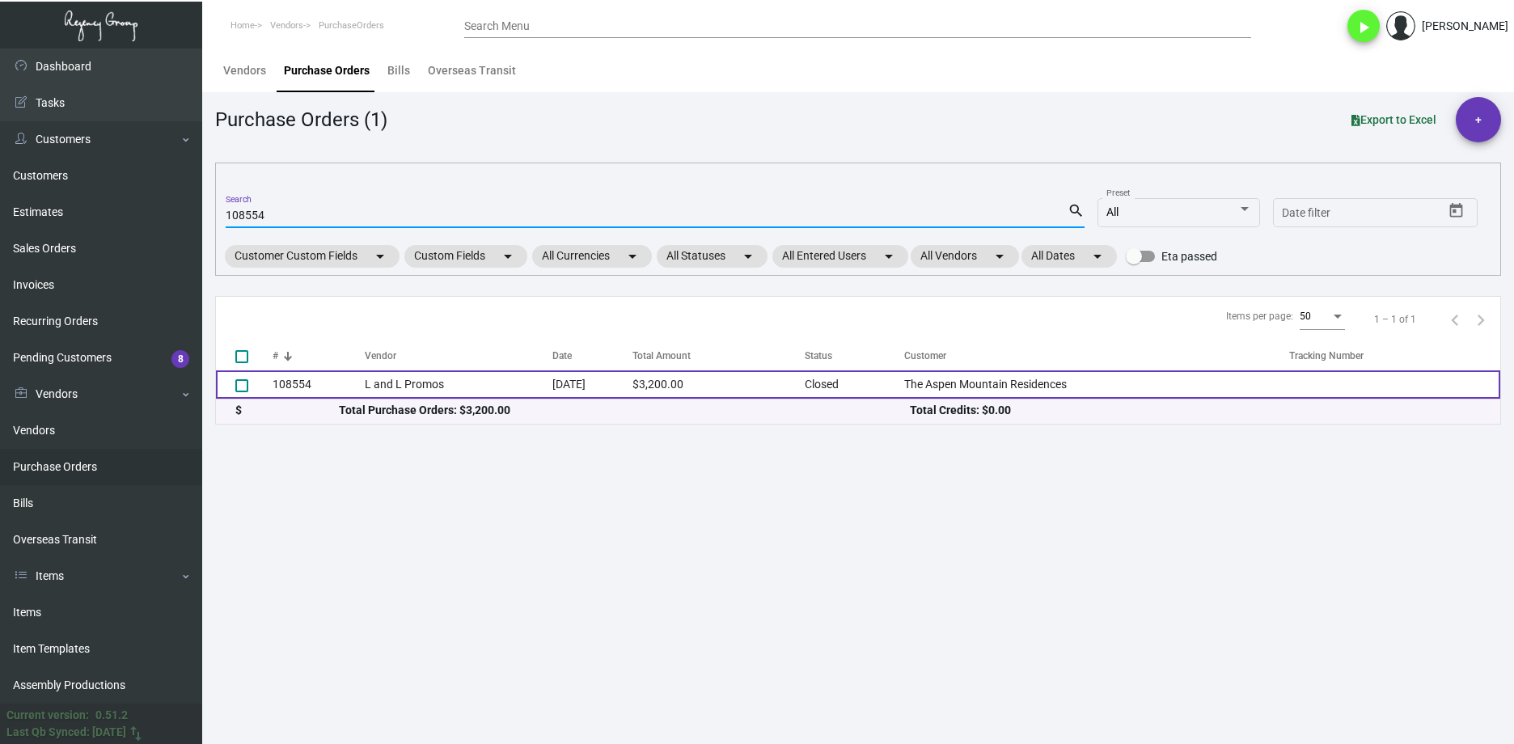
click at [404, 387] on td "L and L Promos" at bounding box center [459, 384] width 188 height 28
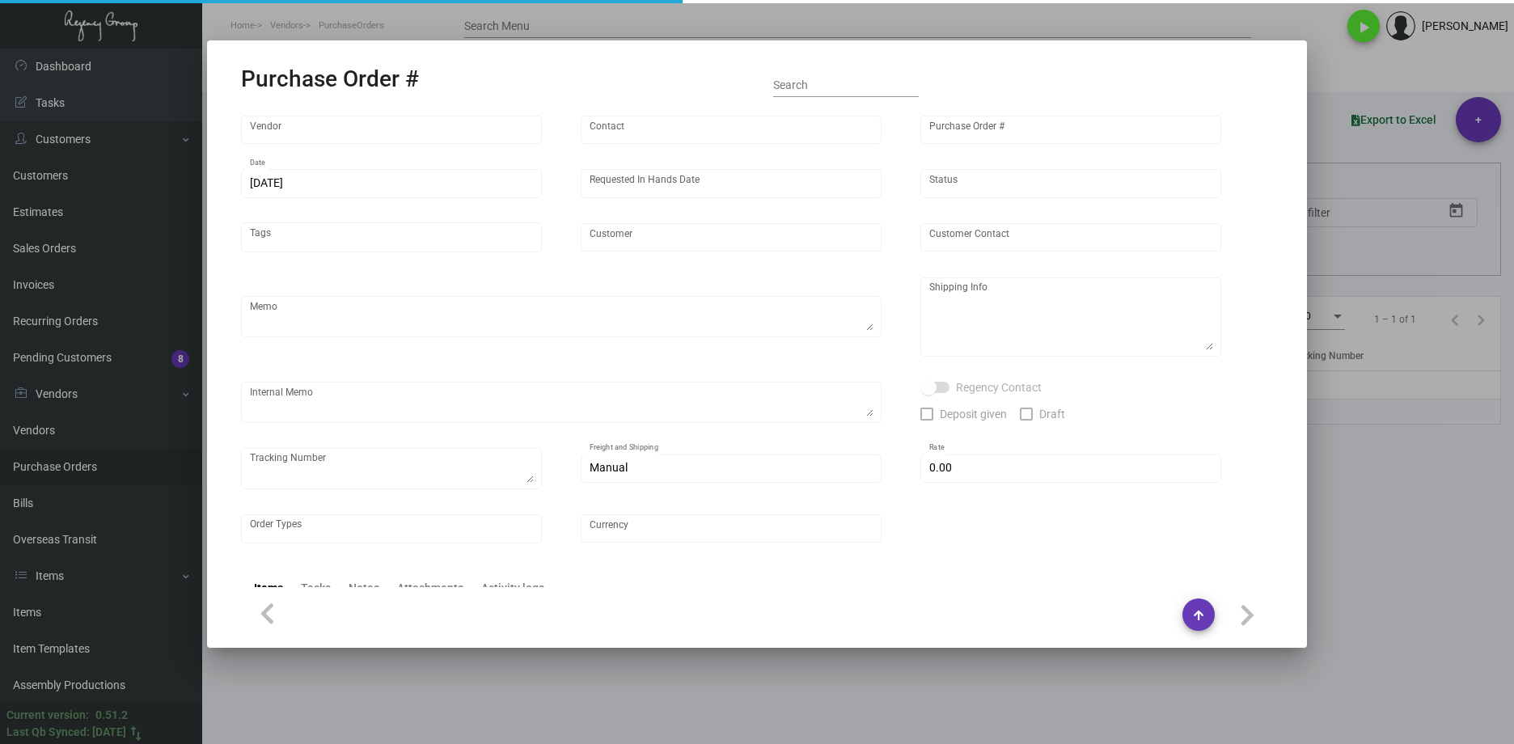
type input "L and L Promos"
type input "[PERSON_NAME]"
type input "108554"
type input "[DATE]"
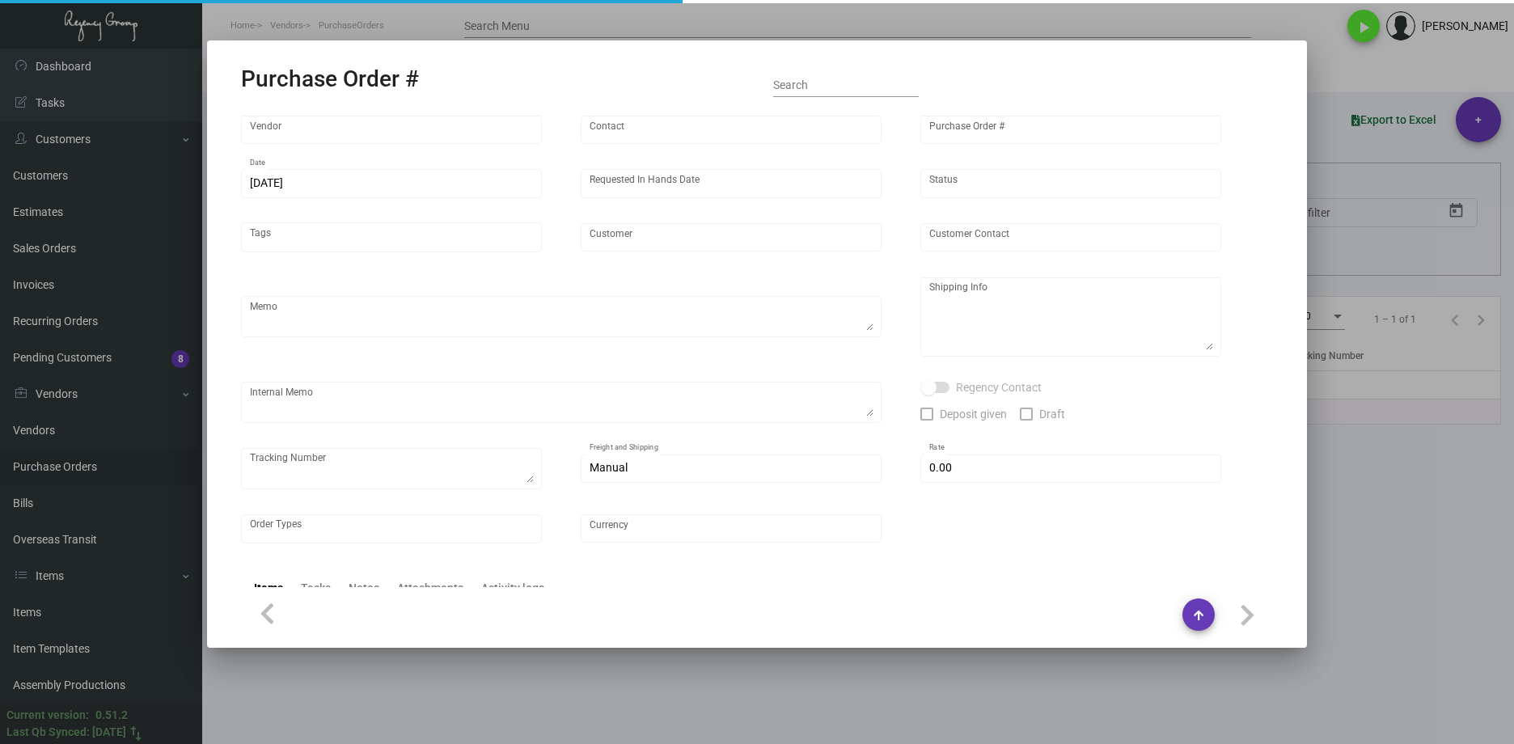
type input "The Aspen Mountain Residences"
type textarea "Via boat.Repeat Previous PO 103064. Please be sure all cartons are correctly ma…"
type textarea "Regency Group LA [STREET_ADDRESS]"
checkbox input "true"
type input "$ 0.00"
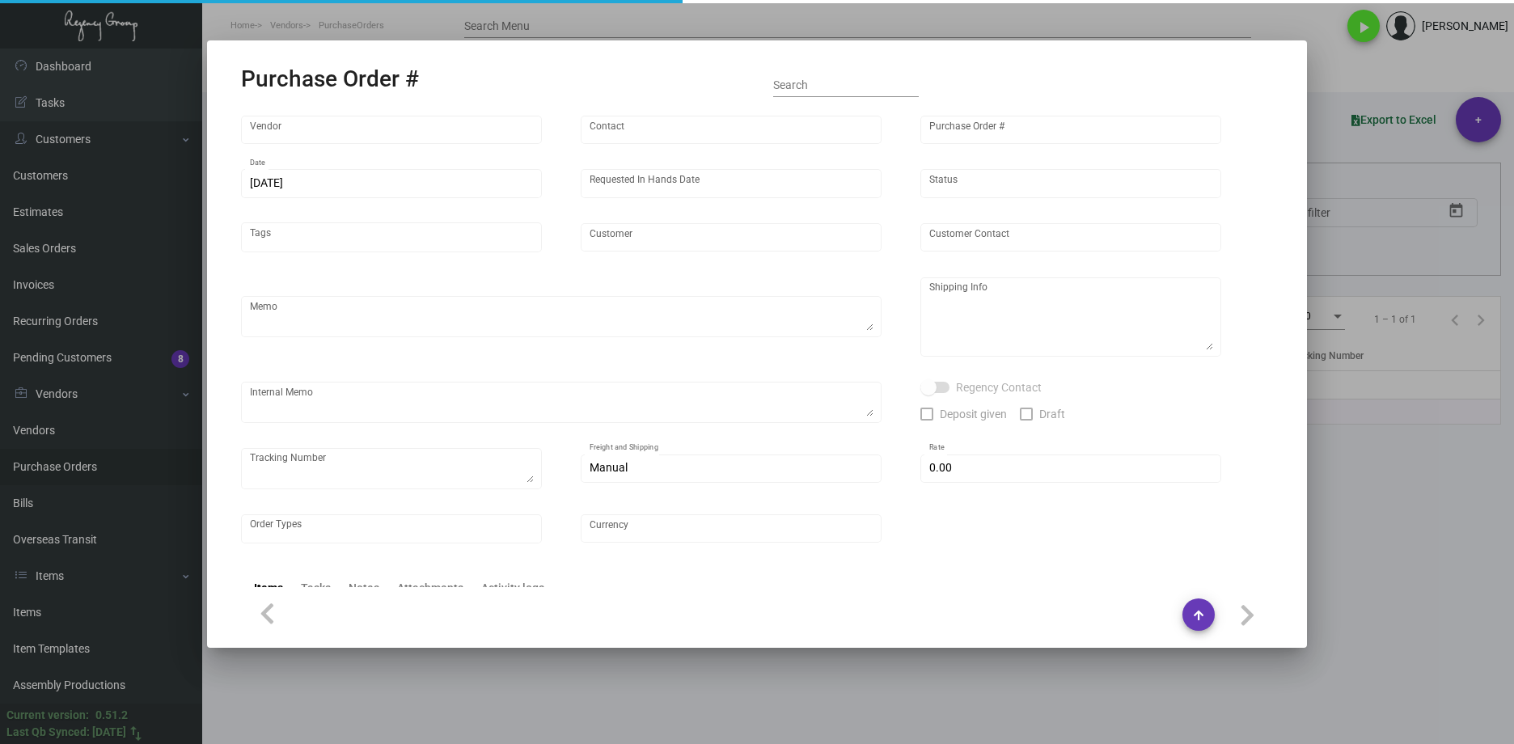
type input "United States Dollar $"
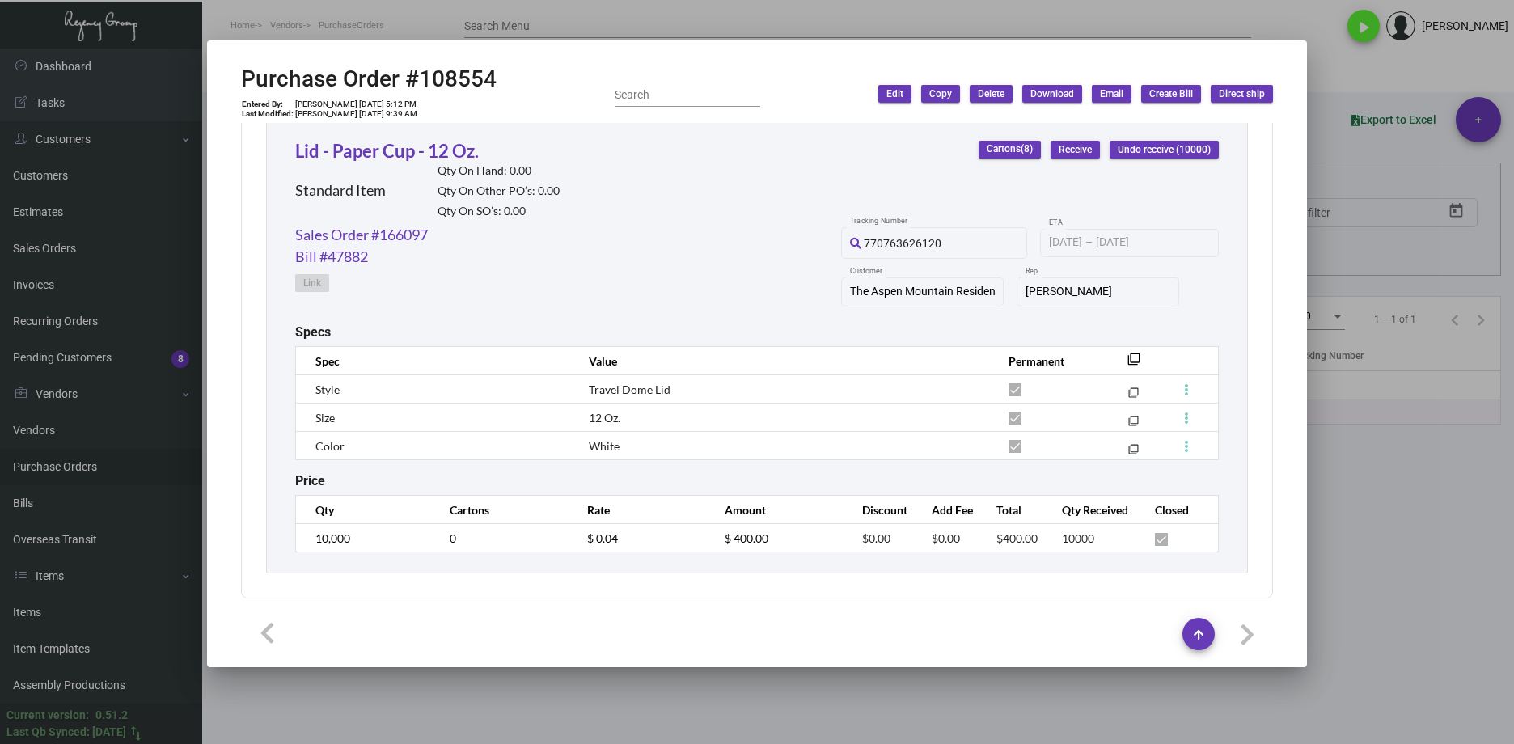
scroll to position [1277, 0]
click at [1431, 606] on div at bounding box center [757, 372] width 1514 height 744
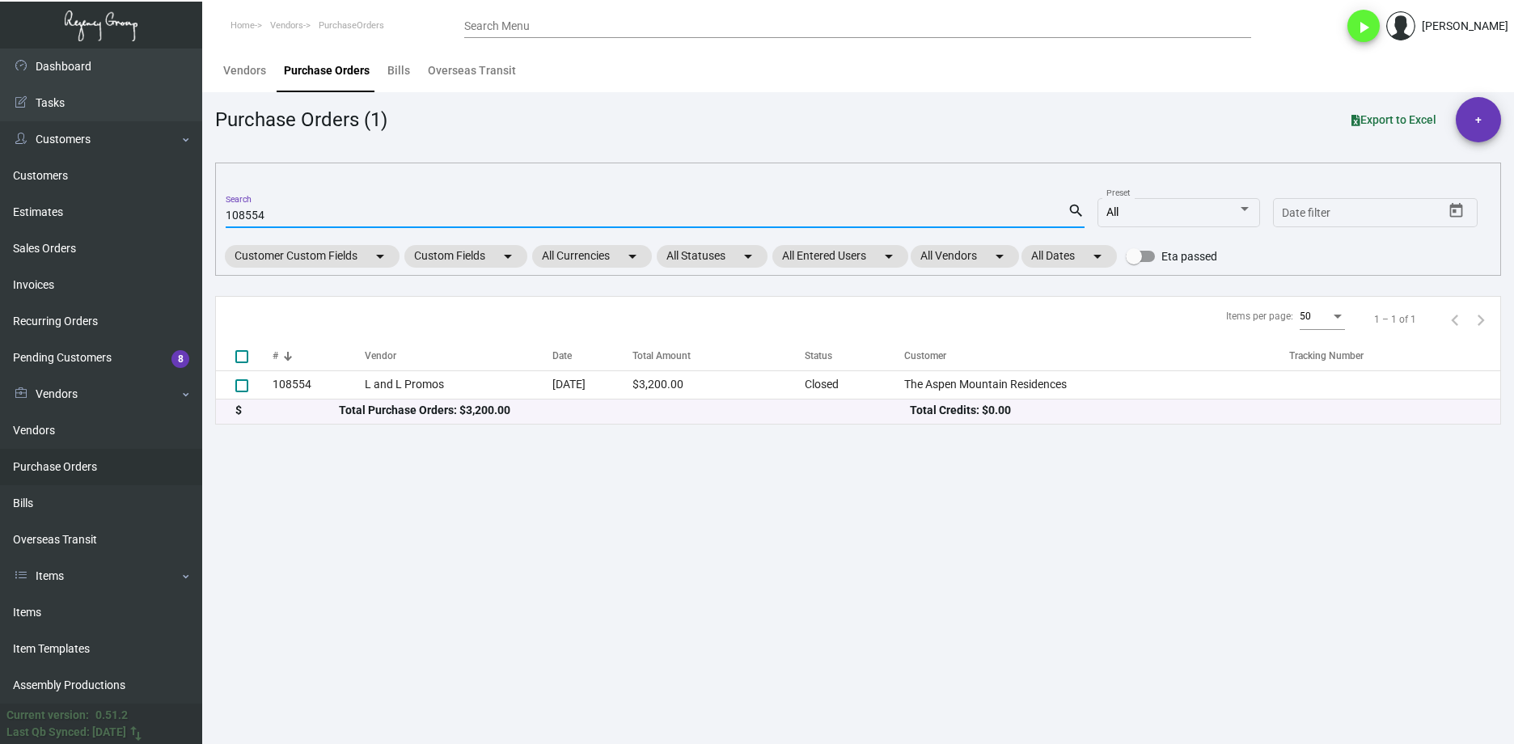
click at [239, 216] on input "108554" at bounding box center [647, 215] width 842 height 13
paste input "7938"
type input "107938"
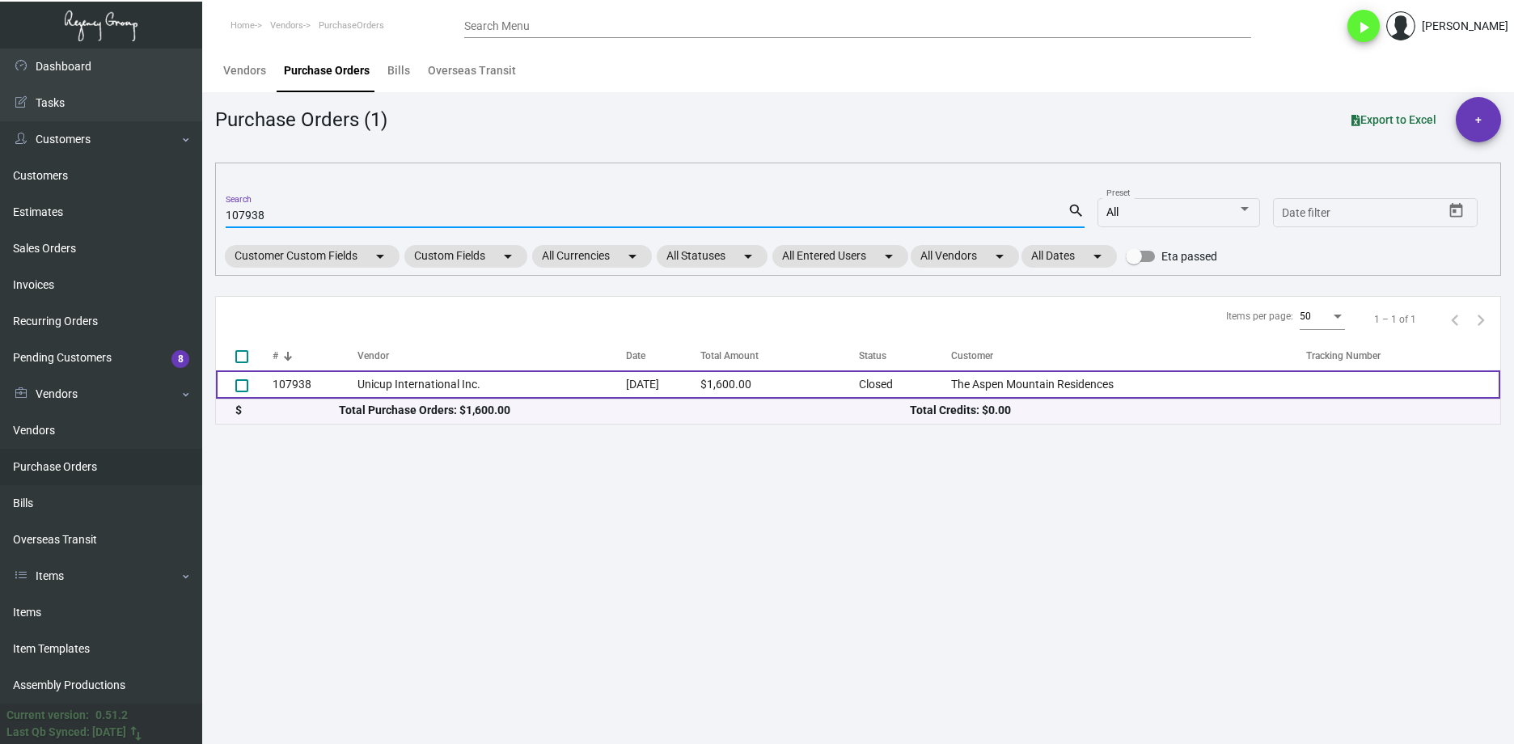
click at [401, 398] on td "Unicup International Inc." at bounding box center [492, 384] width 269 height 28
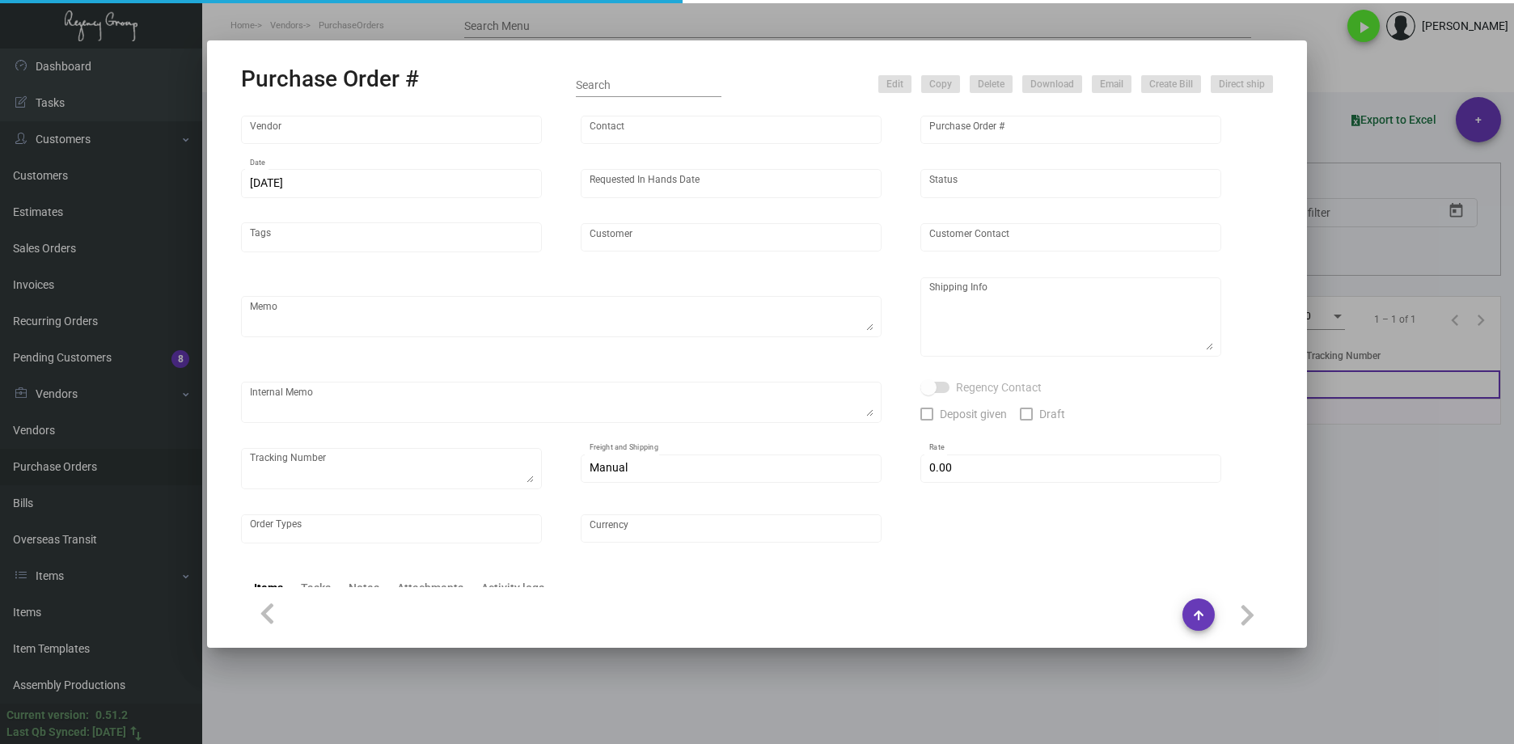
type input "Unicup International Inc."
type input "[PERSON_NAME]"
type input "107938"
type input "[DATE]"
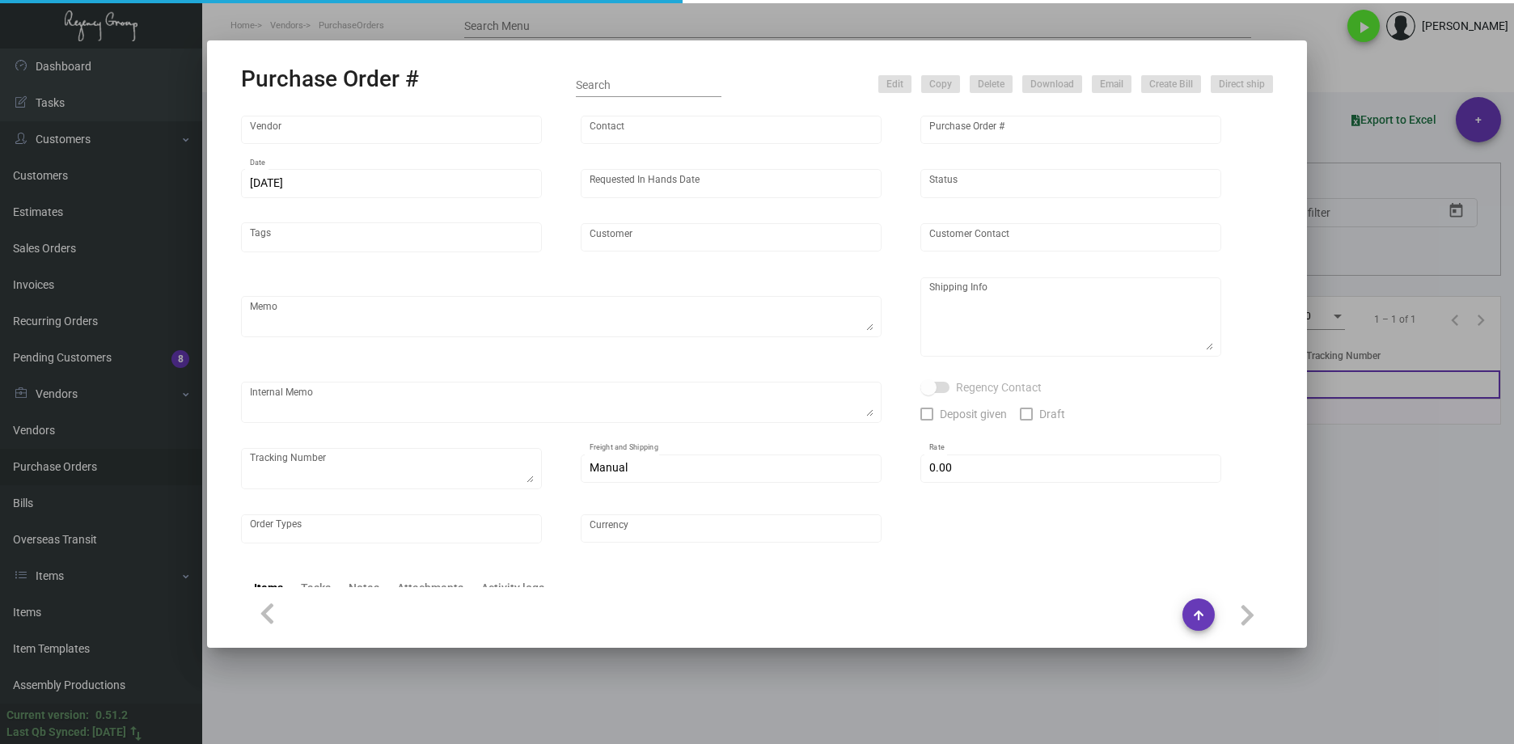
type input "The Aspen Mountain Residences"
type input "[PERSON_NAME]"
type textarea "NO OVERS. When ready to ship, contact: [EMAIL_ADDRESS][DOMAIN_NAME] for all shi…"
type textarea "[PERSON_NAME] The [GEOGRAPHIC_DATA] [STREET_ADDRESS][PERSON_NAME]"
type textarea "11/26 - 1 pallet fast freight/ABF - 117411 - $678.00 BLINDSHIP"
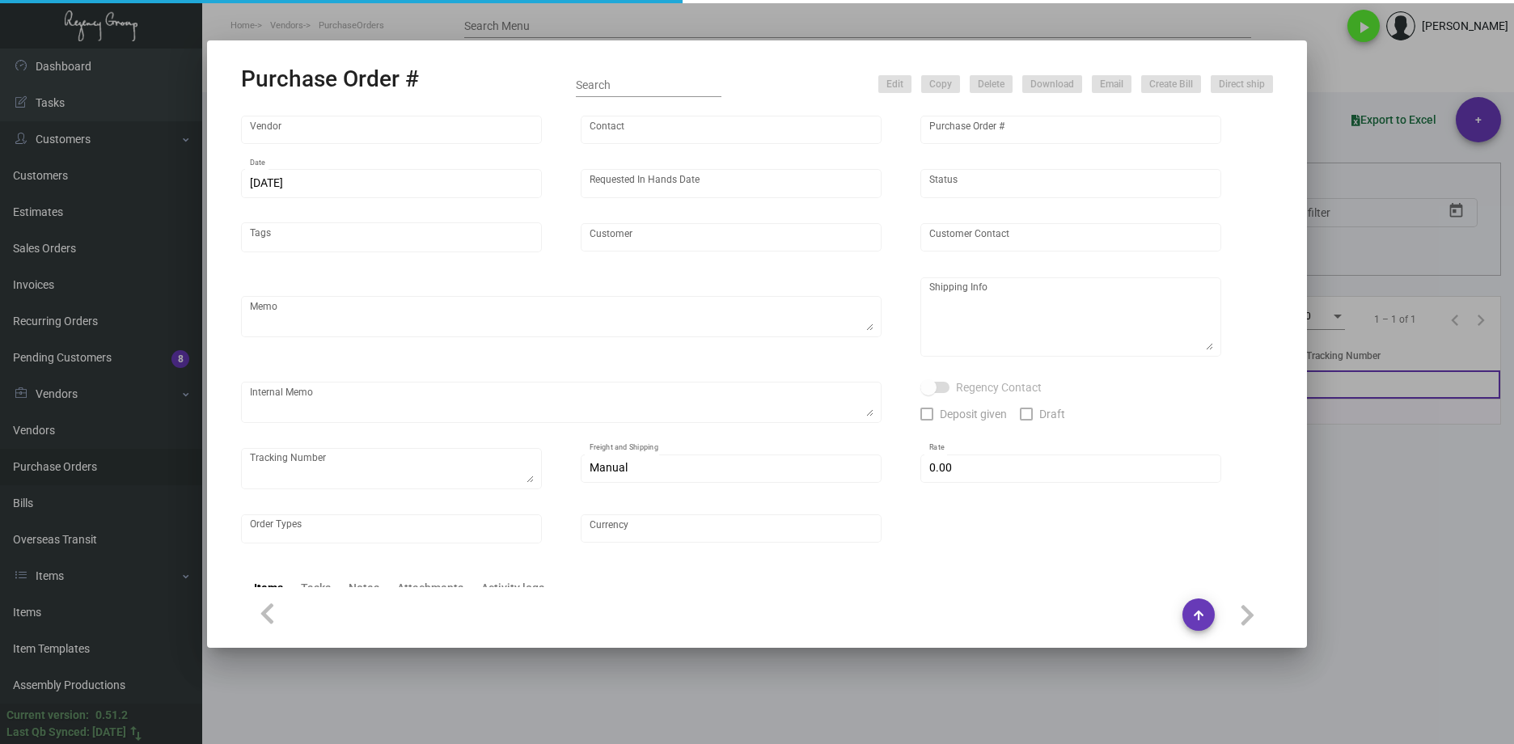
type input "$ 0.00"
type input "United States Dollar $"
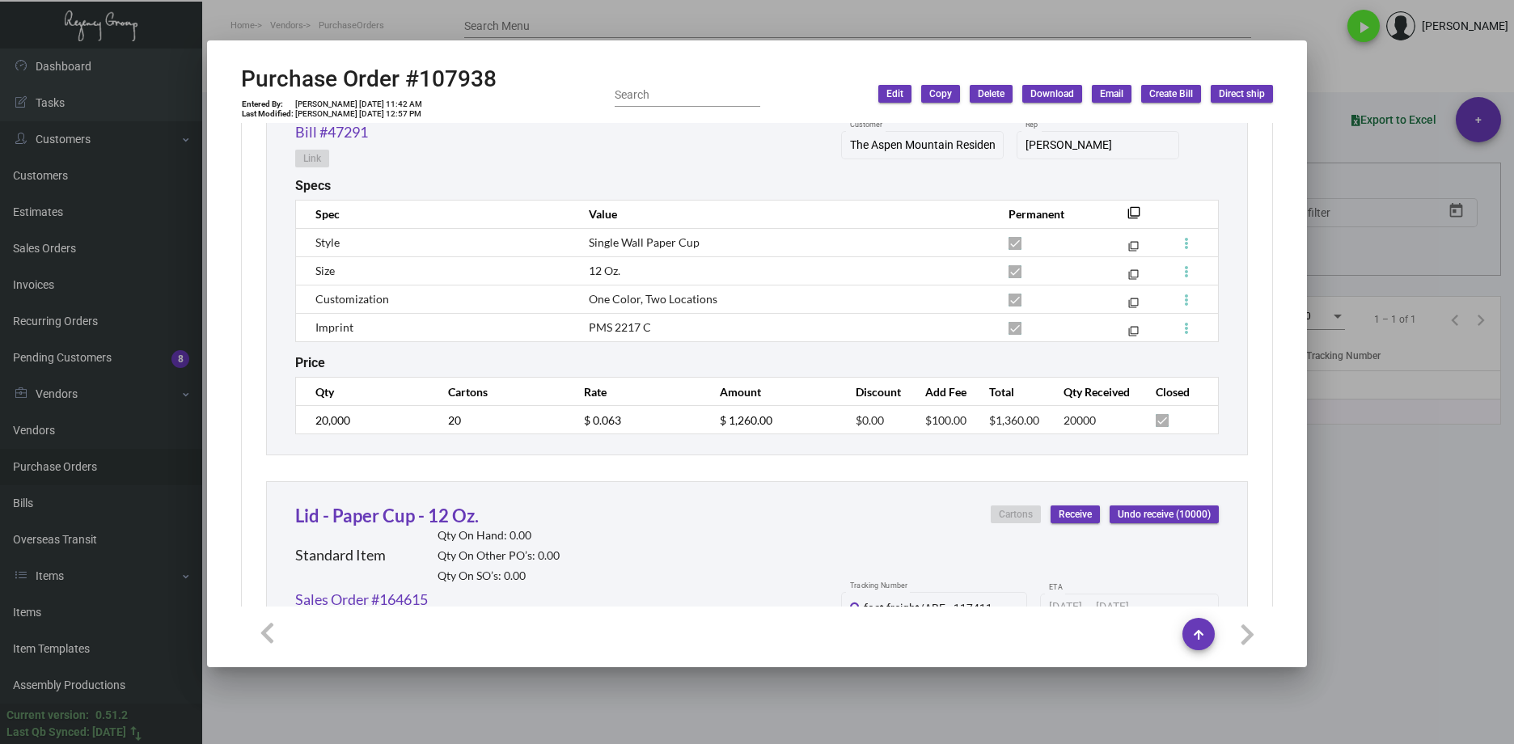
scroll to position [901, 0]
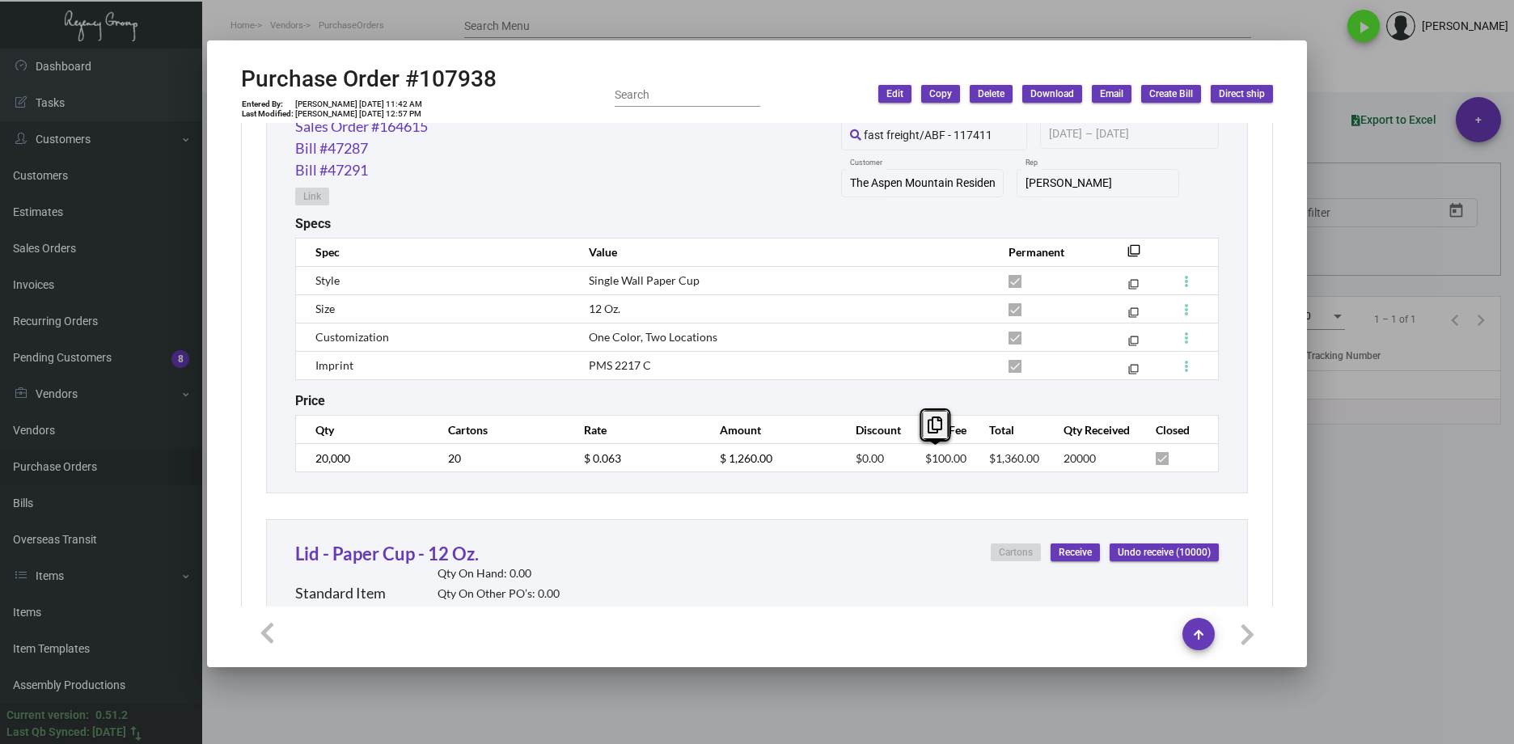
drag, startPoint x: 909, startPoint y: 455, endPoint x: 964, endPoint y: 459, distance: 55.1
click at [964, 459] on tr "20,000 20 $ 0.063 $ 1,260.00 $0.00 $100.00 $1,360.00 20000" at bounding box center [757, 458] width 923 height 28
copy span "$100.00"
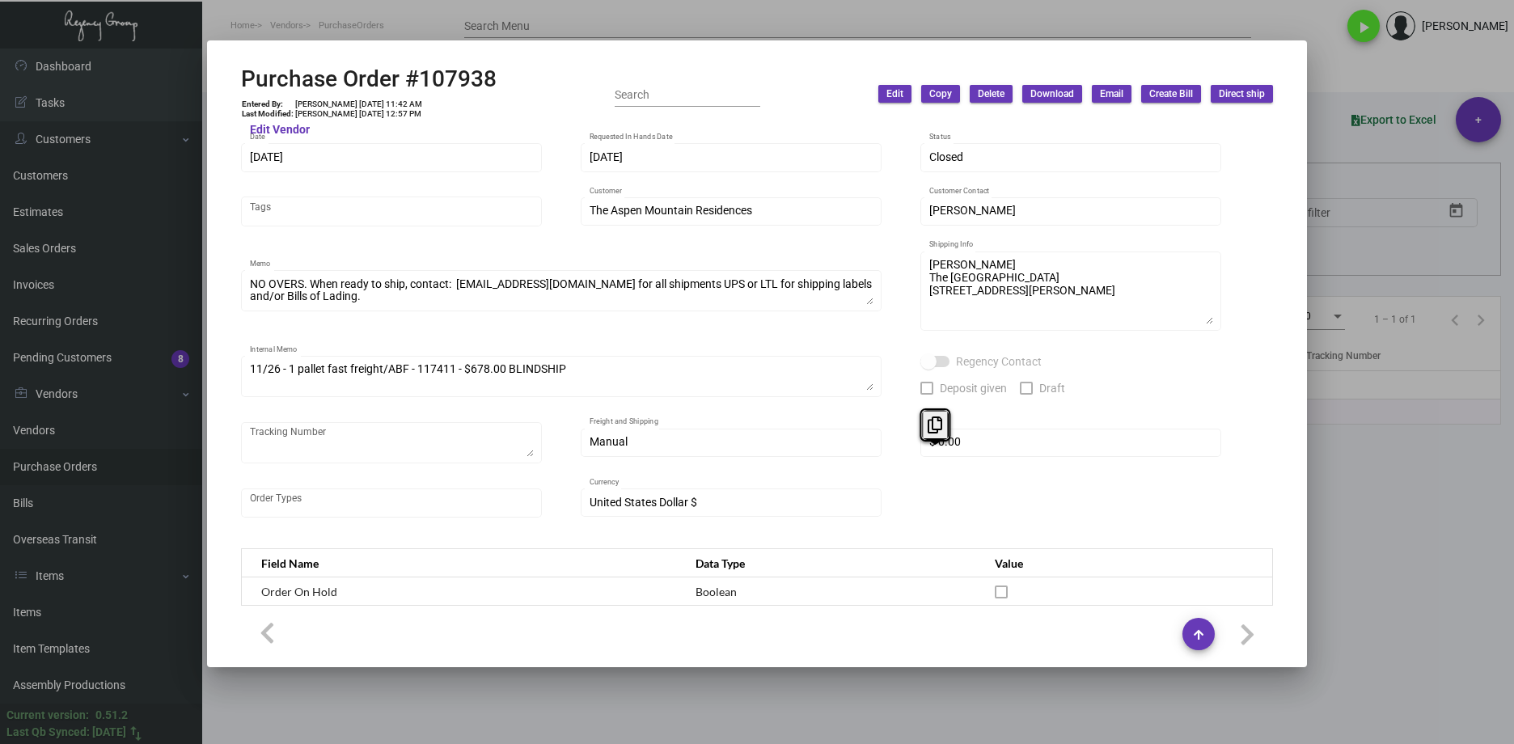
scroll to position [0, 0]
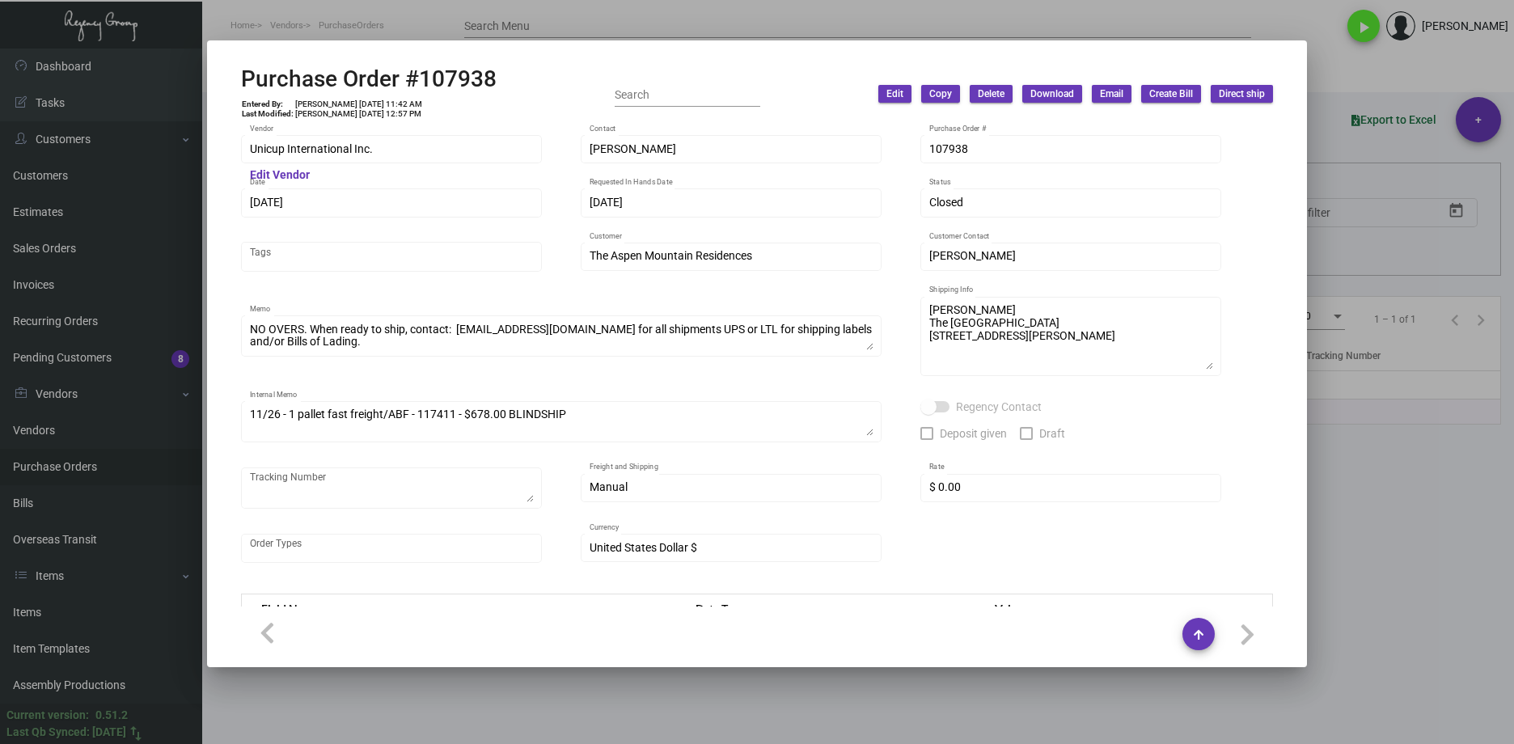
drag, startPoint x: 1417, startPoint y: 495, endPoint x: 877, endPoint y: 301, distance: 574.1
click at [1416, 495] on div at bounding box center [757, 372] width 1514 height 744
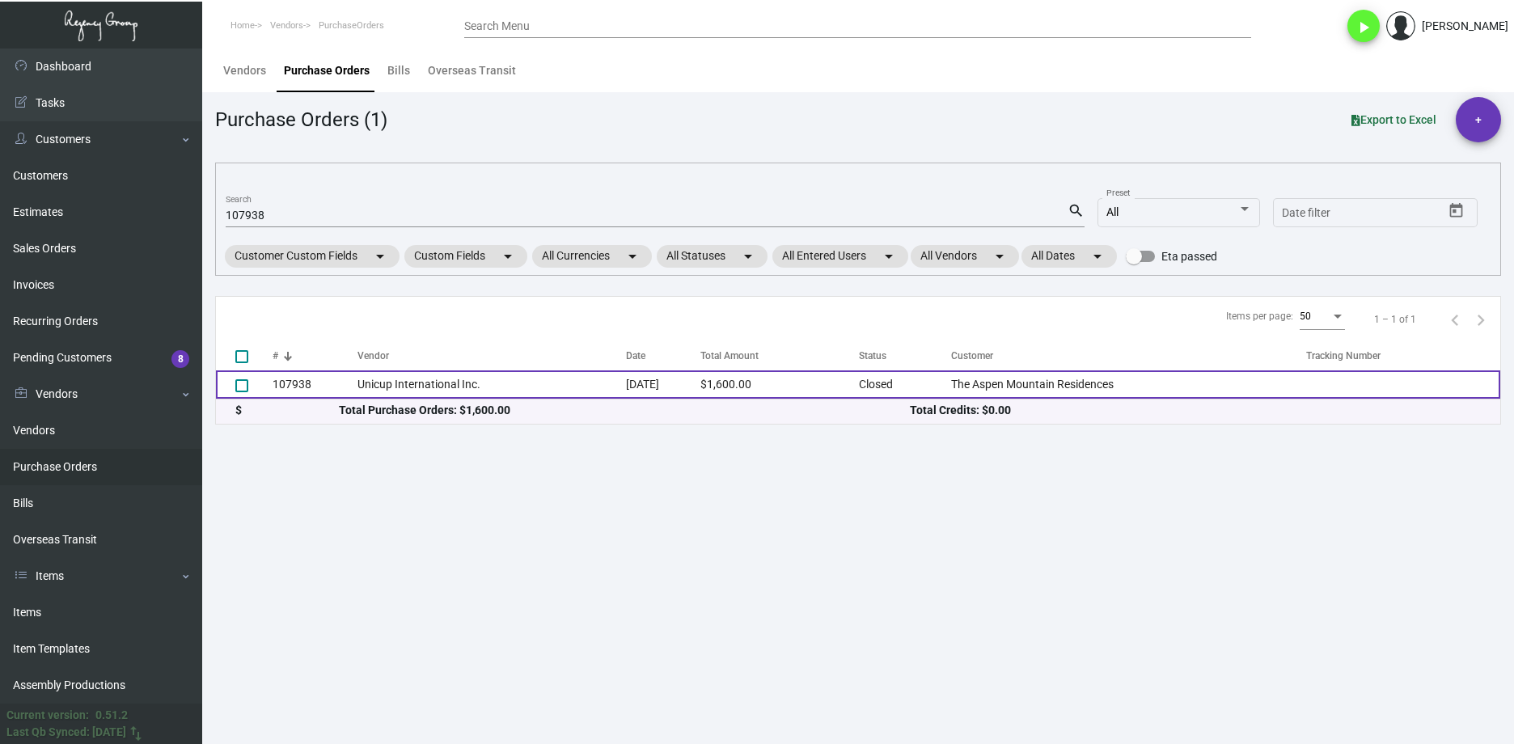
click at [398, 377] on td "Unicup International Inc." at bounding box center [492, 384] width 269 height 28
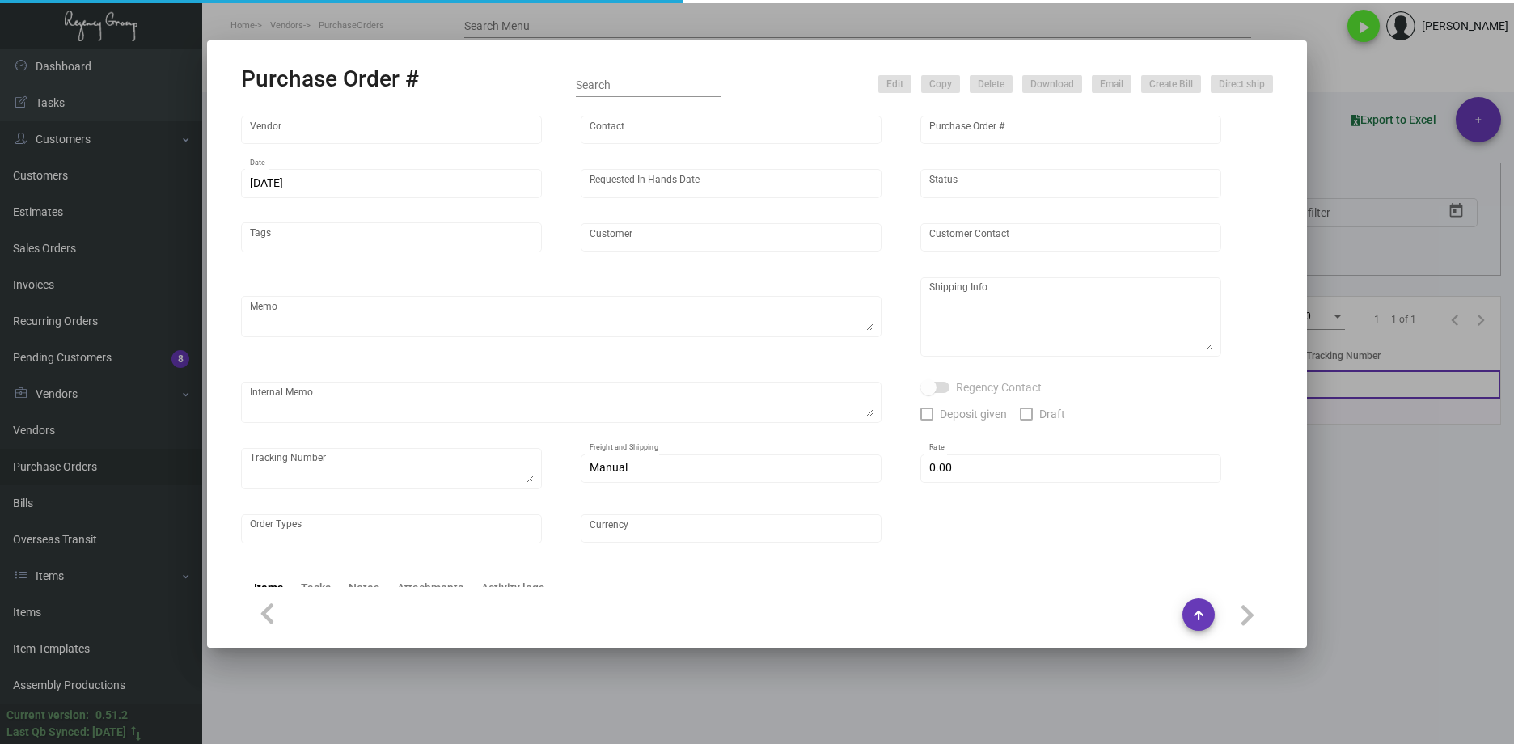
type input "Unicup International Inc."
type input "[PERSON_NAME]"
type input "107938"
type input "[DATE]"
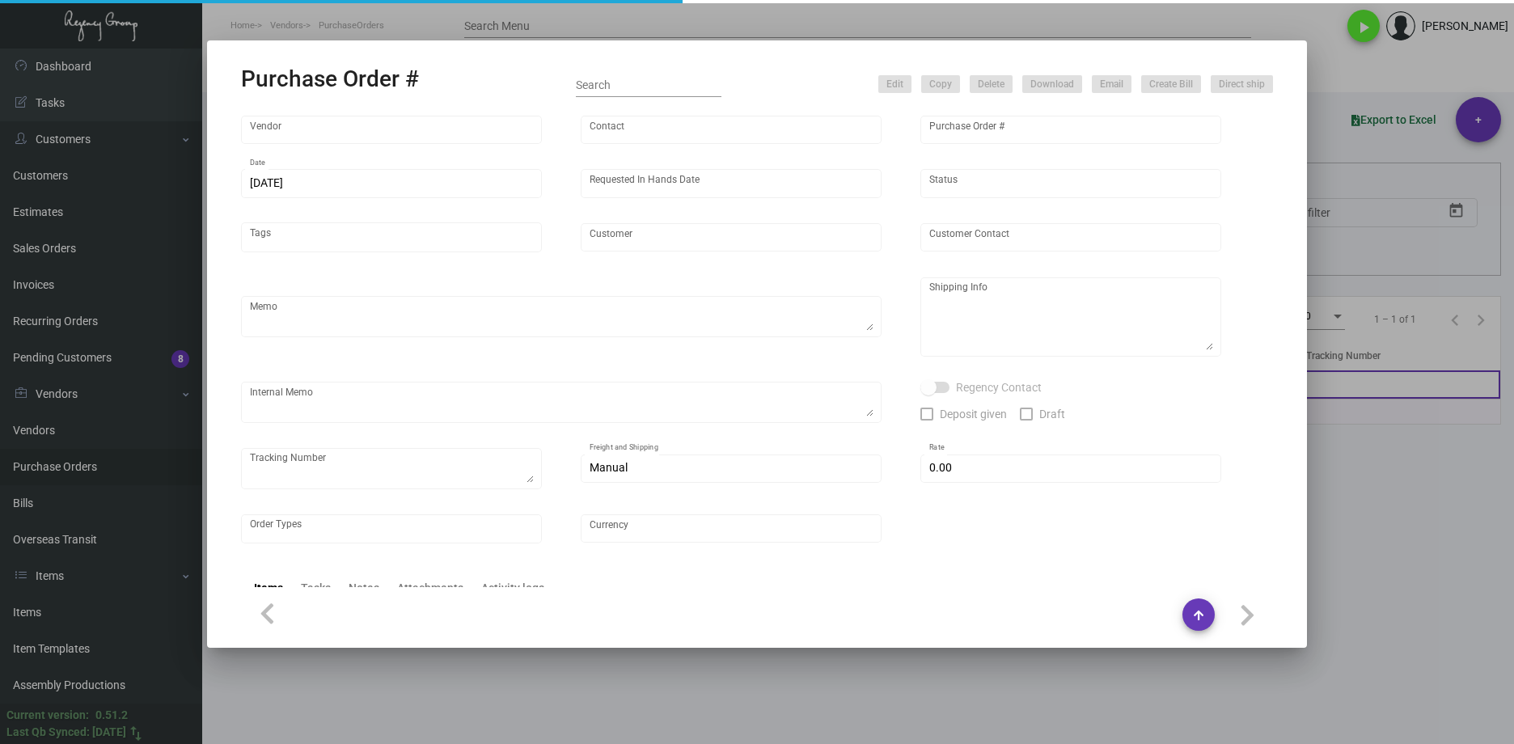
type input "The Aspen Mountain Residences"
type input "[PERSON_NAME]"
type textarea "NO OVERS. When ready to ship, contact: [EMAIL_ADDRESS][DOMAIN_NAME] for all shi…"
type textarea "[PERSON_NAME] The [GEOGRAPHIC_DATA] [STREET_ADDRESS][PERSON_NAME]"
type textarea "11/26 - 1 pallet fast freight/ABF - 117411 - $678.00 BLINDSHIP"
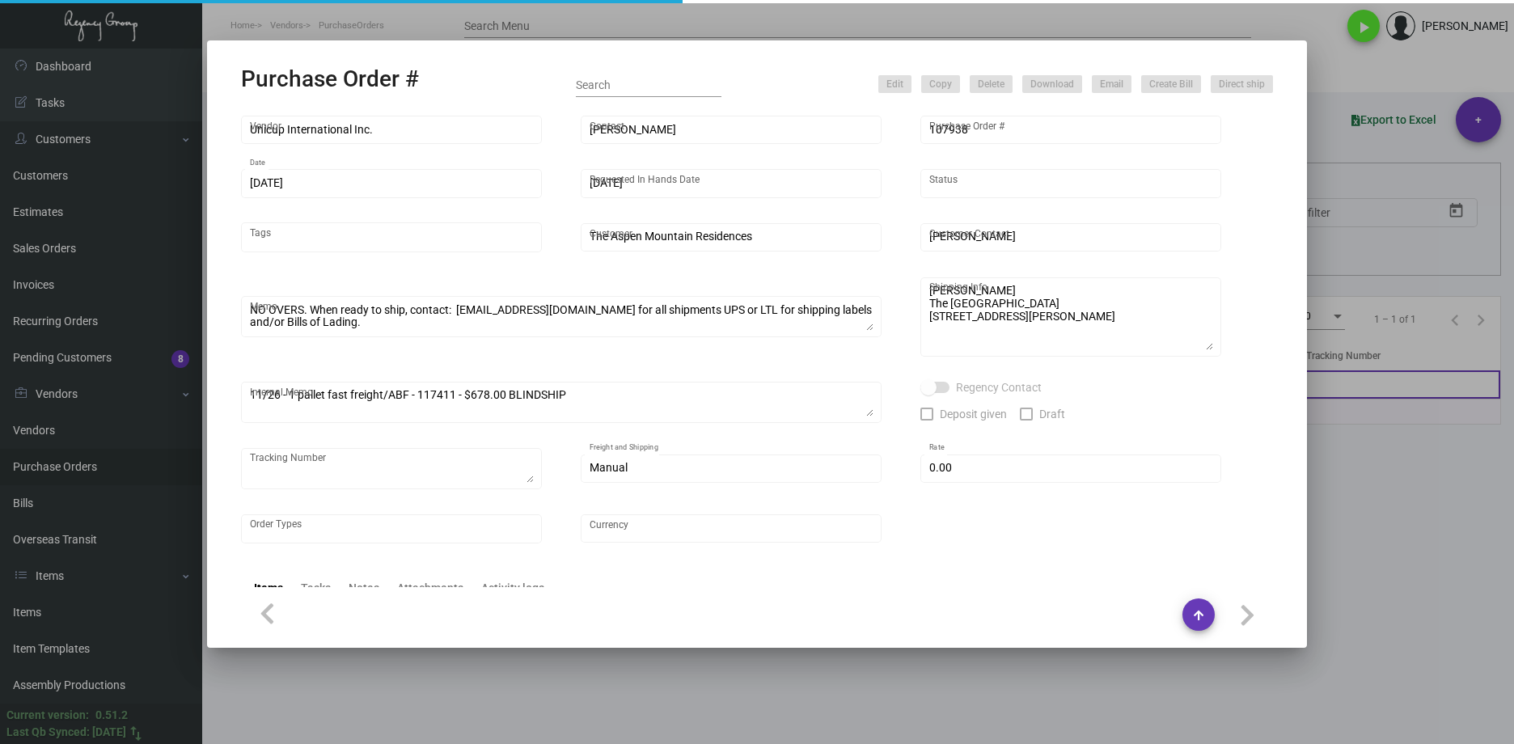
type input "$ 0.00"
type input "United States Dollar $"
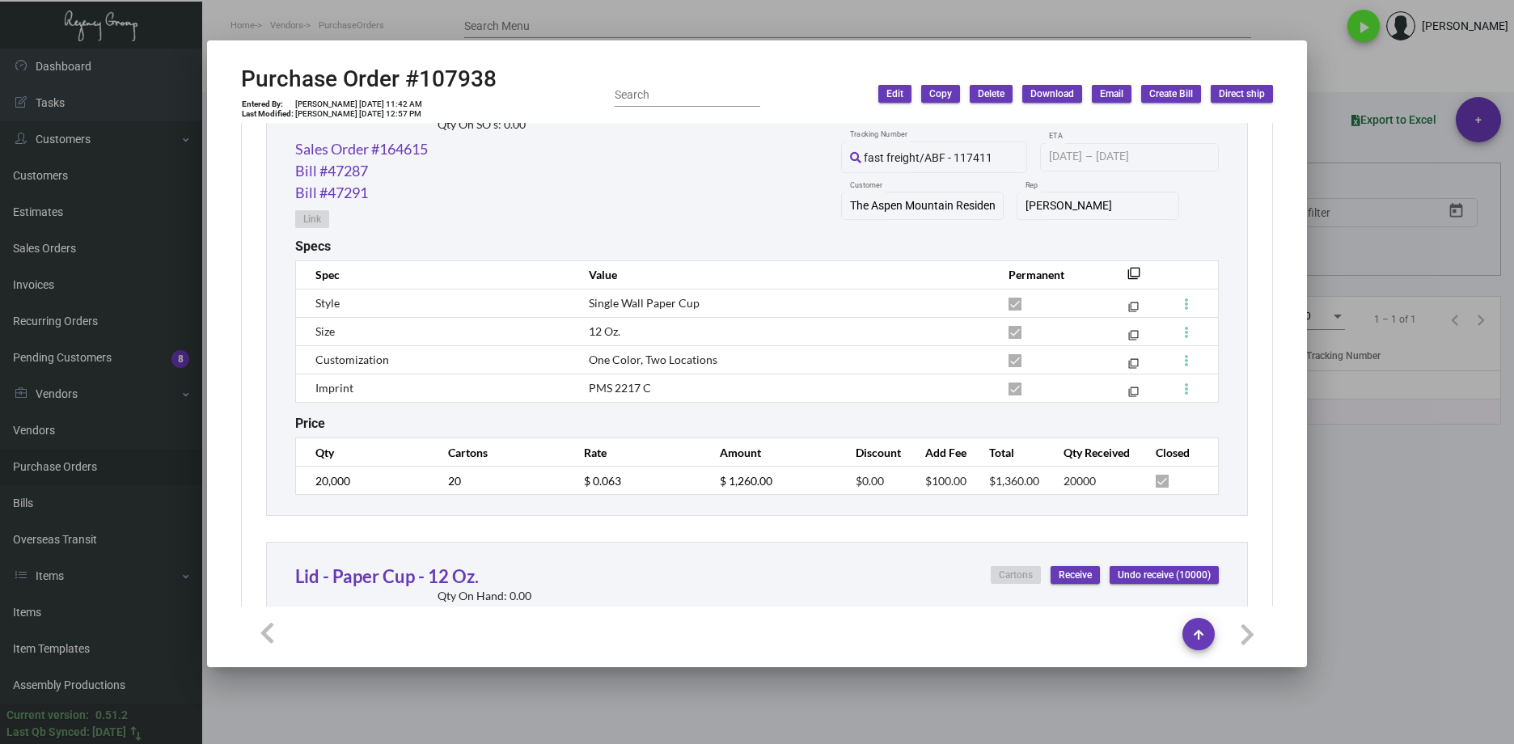
scroll to position [890, 0]
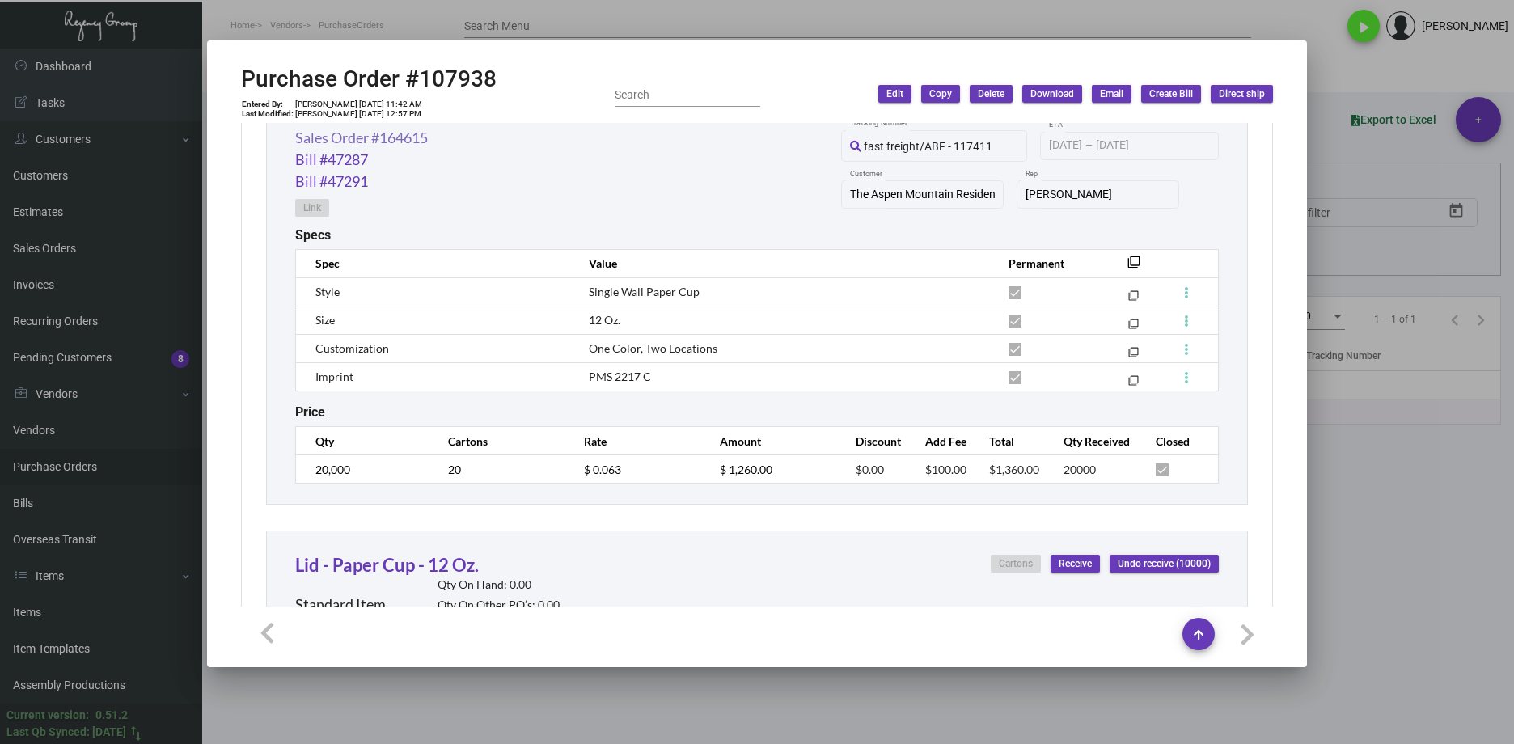
click at [419, 144] on link "Sales Order #164615" at bounding box center [361, 138] width 133 height 22
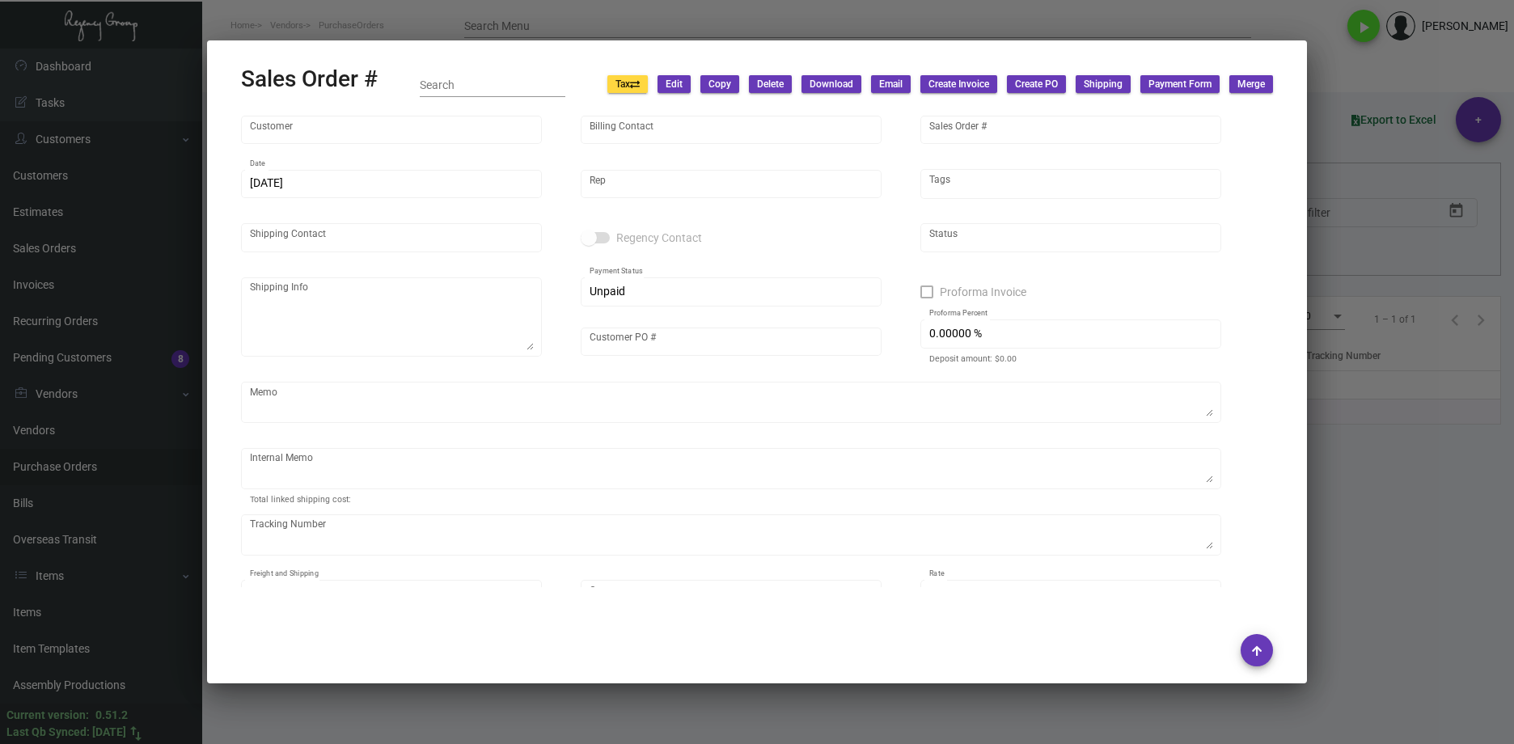
type input "The Aspen Mountain Residences"
type input "[PERSON_NAME]"
type input "164615"
type input "[DATE]"
type input "[PERSON_NAME]"
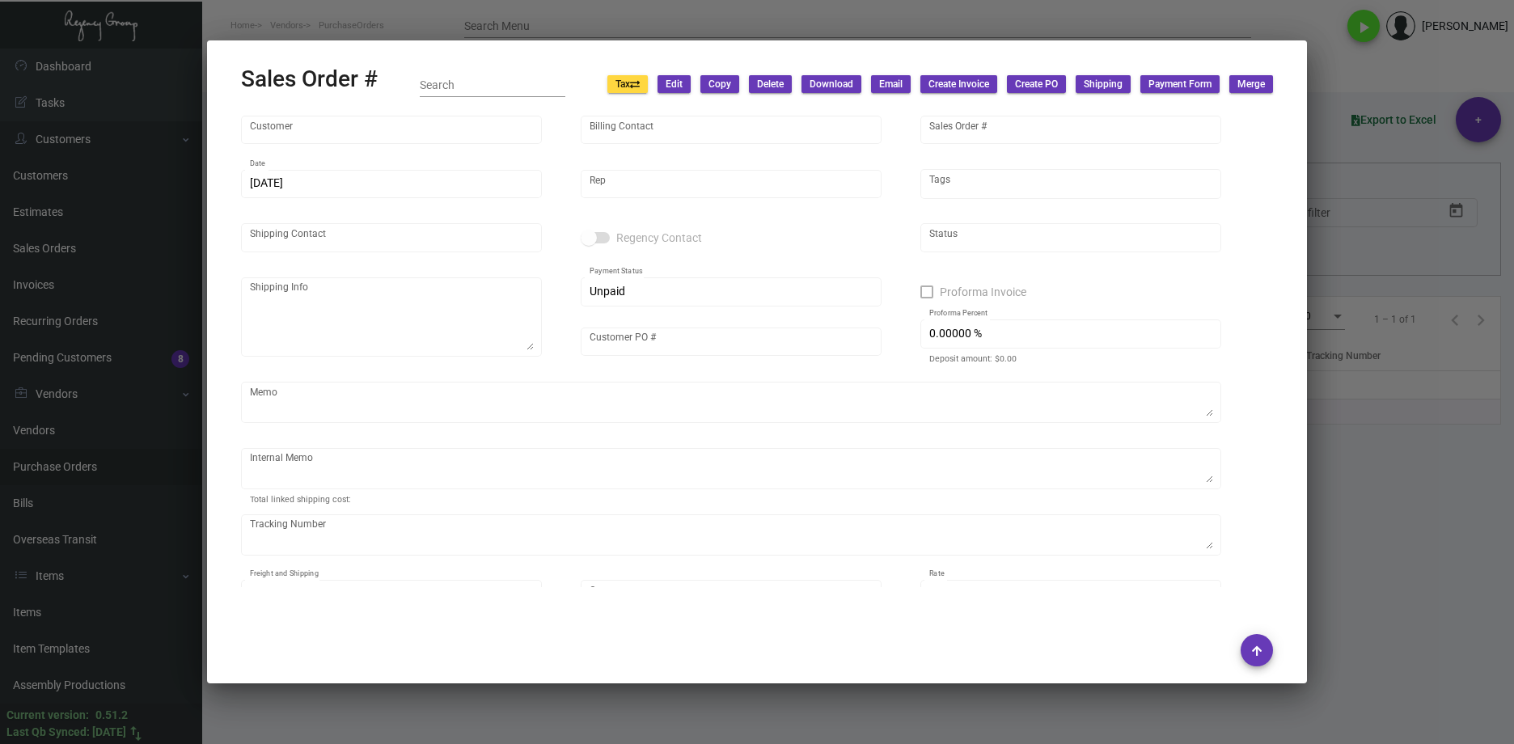
type input "[PERSON_NAME]"
type textarea "[PERSON_NAME] The [GEOGRAPHIC_DATA] [STREET_ADDRESS][PERSON_NAME]"
type input "AMCP101424"
type textarea "11/26 - 1 pallet fast freight/ABF - 117411 - $678.00 BLINDSHIP"
type input "United States Dollar $"
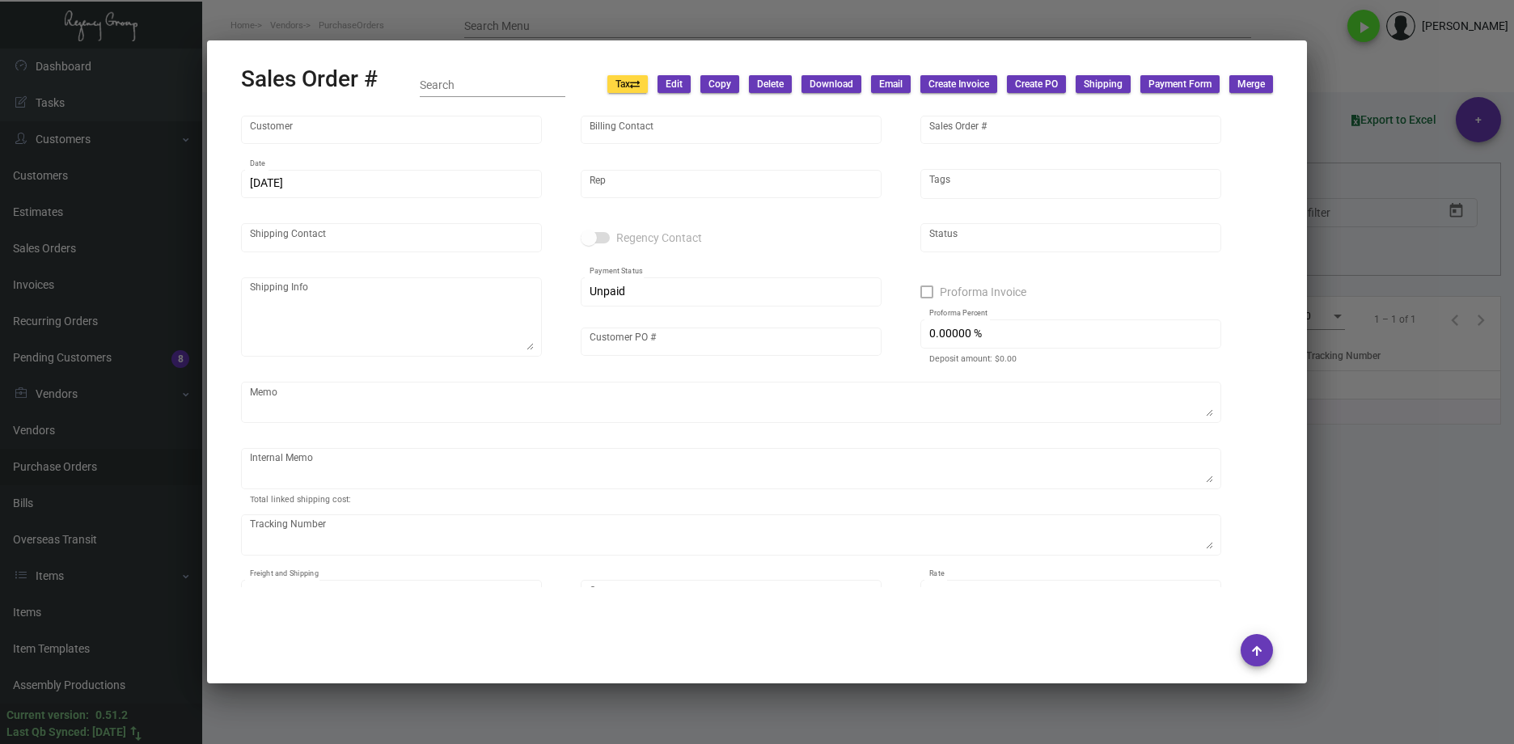
type input "$ 708.71"
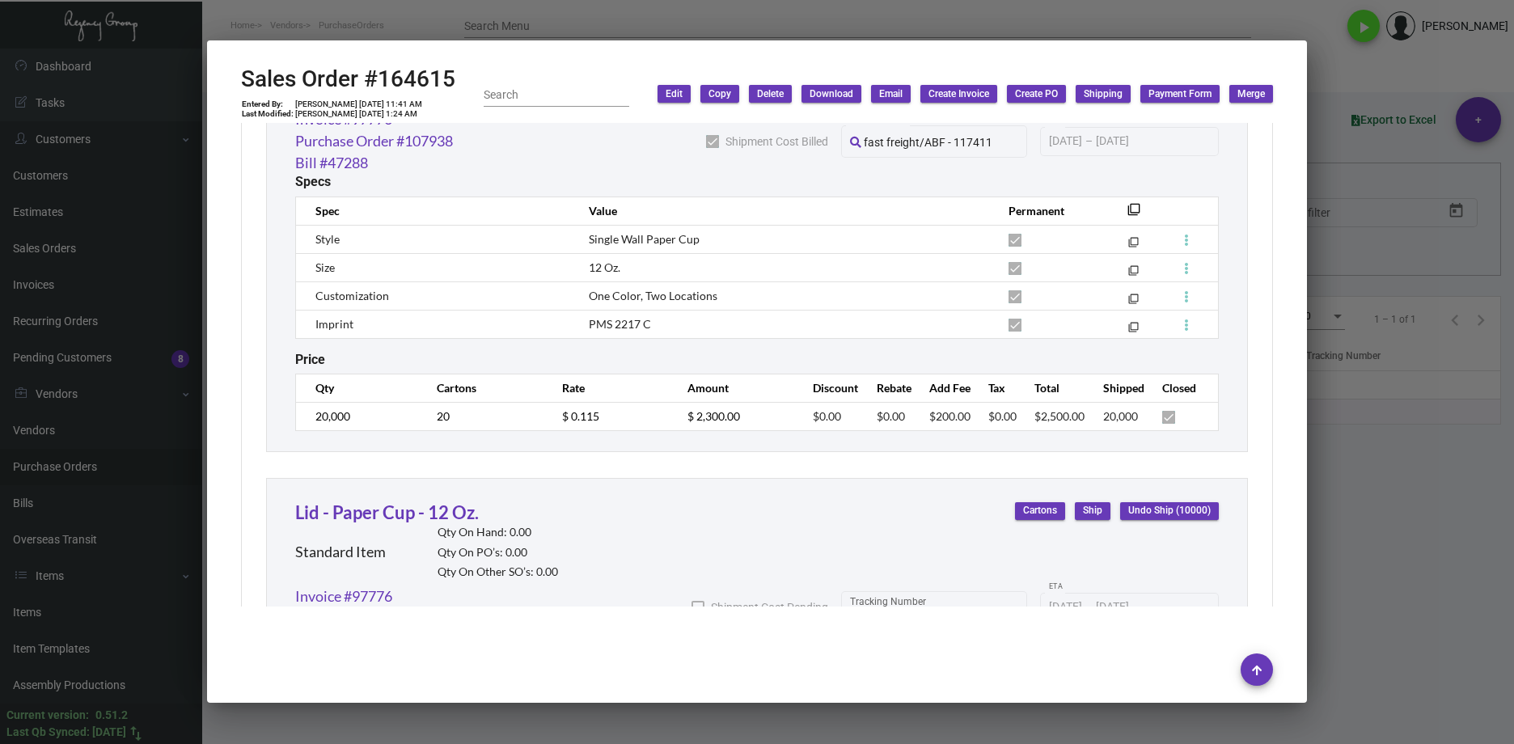
scroll to position [1132, 0]
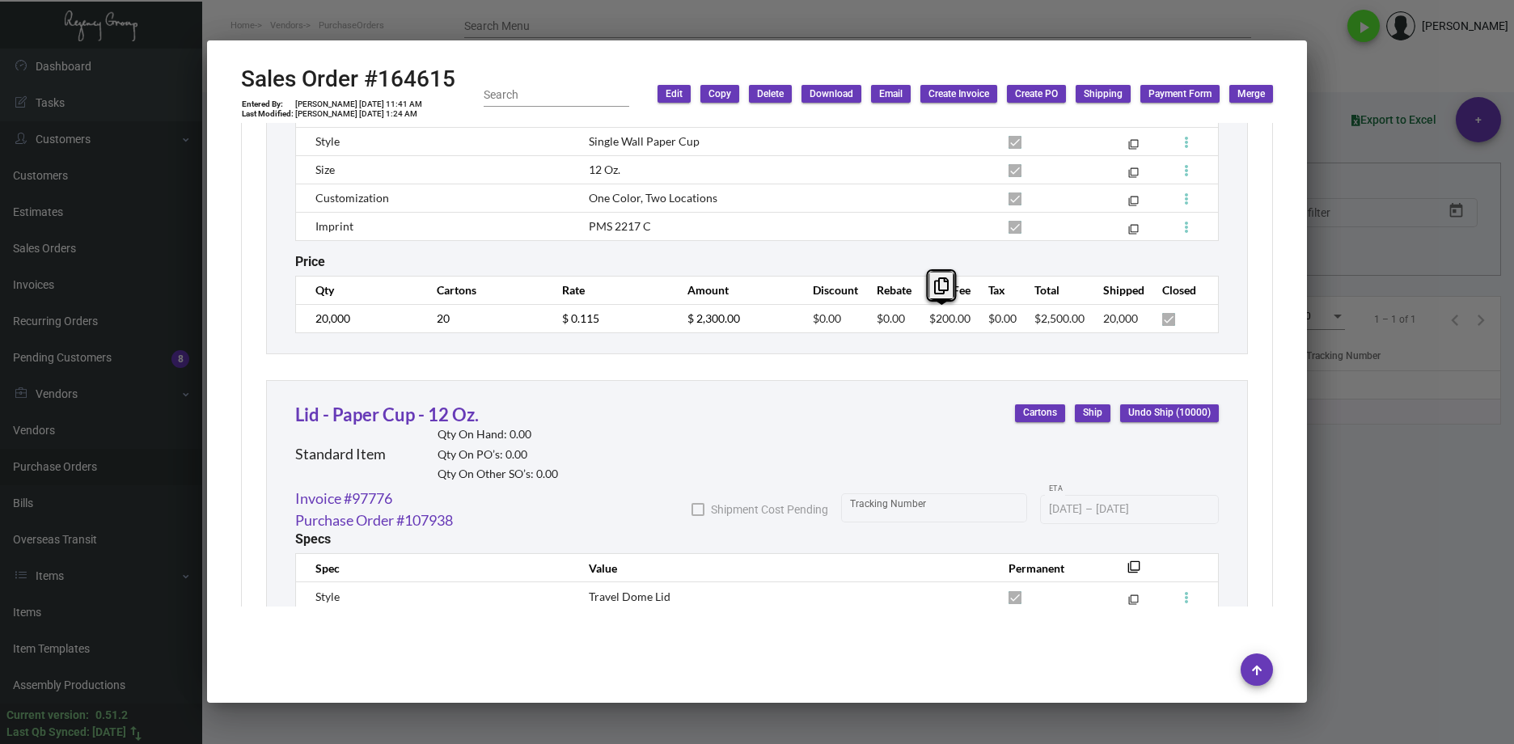
drag, startPoint x: 954, startPoint y: 318, endPoint x: 925, endPoint y: 319, distance: 29.2
click at [925, 319] on tr "20,000 20 $ 0.115 $ 2,300.00 $0.00 $0.00 $200.00 $0.00 $2,500.00 20,000" at bounding box center [757, 318] width 923 height 28
copy span "200.00"
click at [957, 318] on span "$200.00" at bounding box center [949, 318] width 41 height 14
drag, startPoint x: 967, startPoint y: 322, endPoint x: 912, endPoint y: 323, distance: 55.0
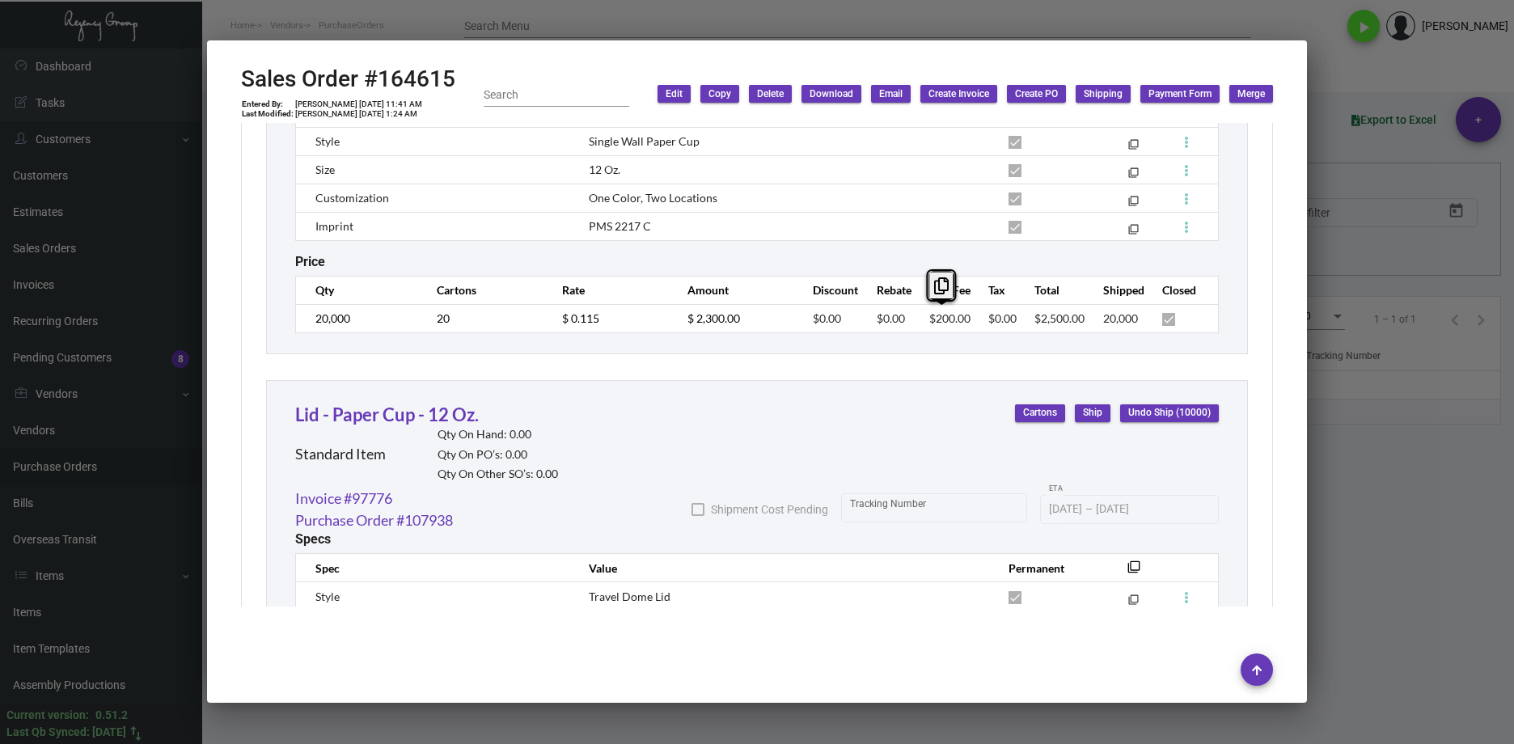
click at [912, 323] on tr "20,000 20 $ 0.115 $ 2,300.00 $0.00 $0.00 $200.00 $0.00 $2,500.00 20,000" at bounding box center [757, 318] width 923 height 28
copy span "$200.00"
